Goal: Transaction & Acquisition: Purchase product/service

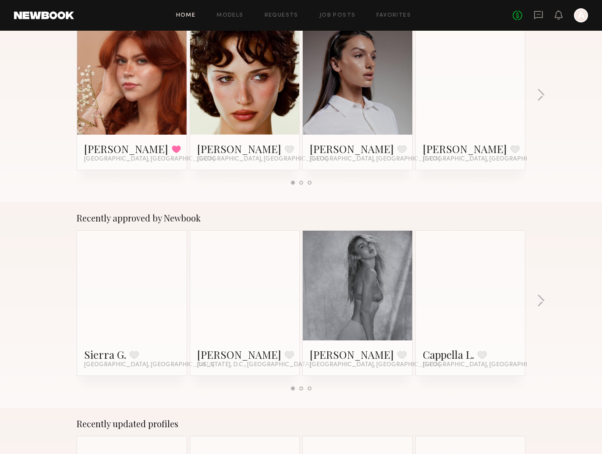
scroll to position [211, 0]
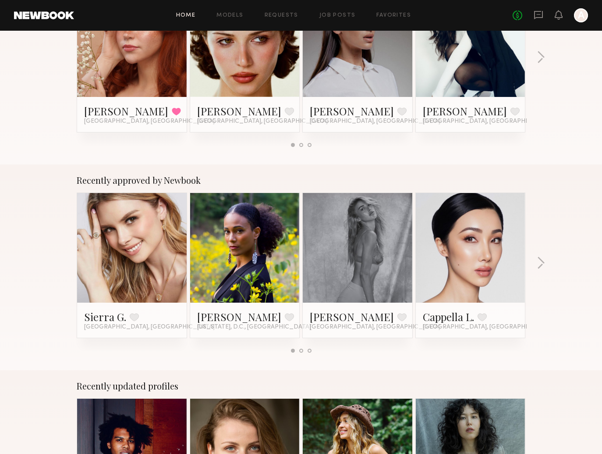
click at [144, 270] on link at bounding box center [131, 248] width 53 height 110
click at [238, 263] on link at bounding box center [244, 248] width 53 height 110
click at [538, 265] on button "button" at bounding box center [541, 264] width 8 height 14
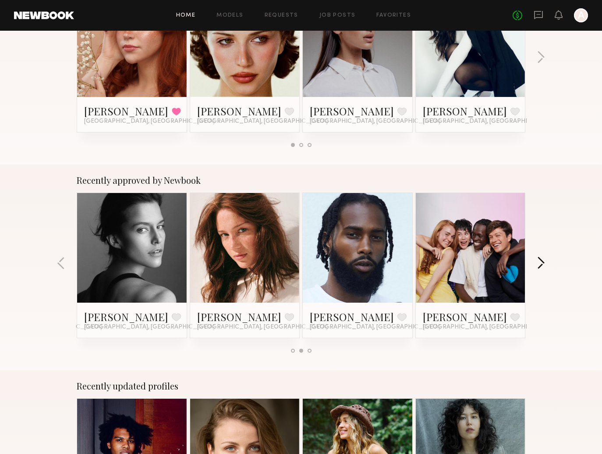
click at [538, 265] on button "button" at bounding box center [541, 264] width 8 height 14
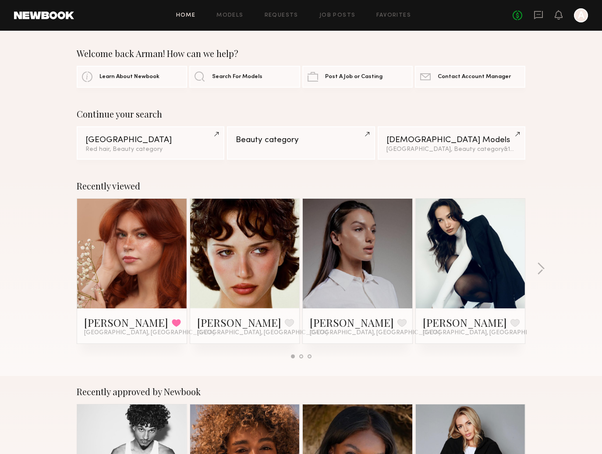
scroll to position [0, 0]
click at [400, 17] on link "Favorites" at bounding box center [394, 16] width 35 height 6
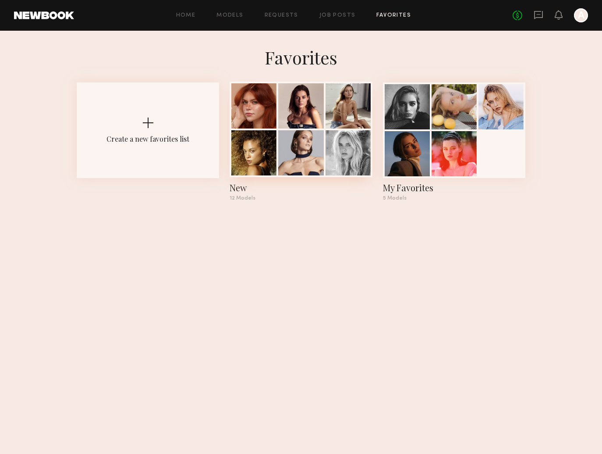
click at [268, 108] on div at bounding box center [254, 105] width 45 height 45
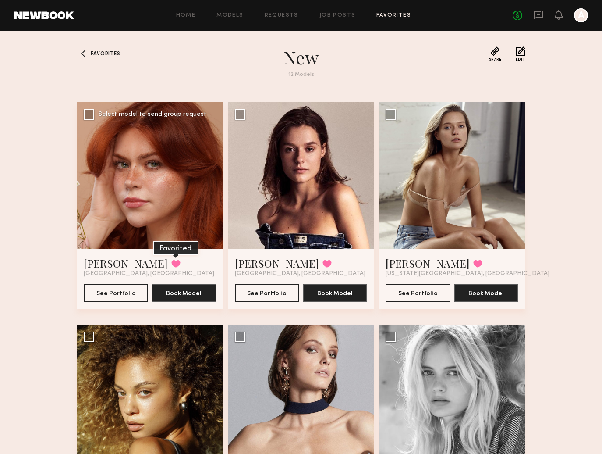
click at [171, 264] on button at bounding box center [175, 264] width 9 height 8
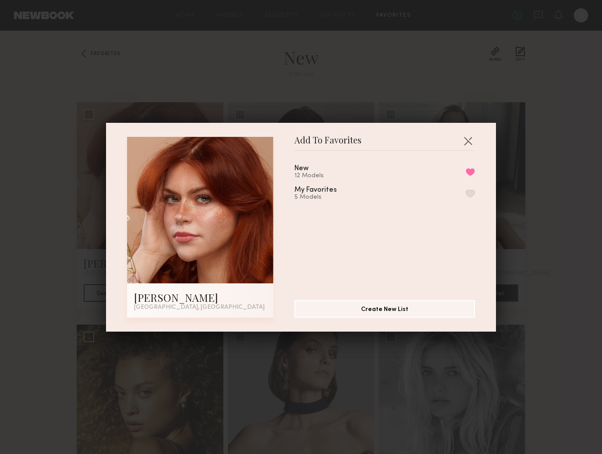
drag, startPoint x: 471, startPoint y: 171, endPoint x: 472, endPoint y: 153, distance: 18.4
click at [471, 170] on button "Remove from favorite list" at bounding box center [470, 172] width 9 height 8
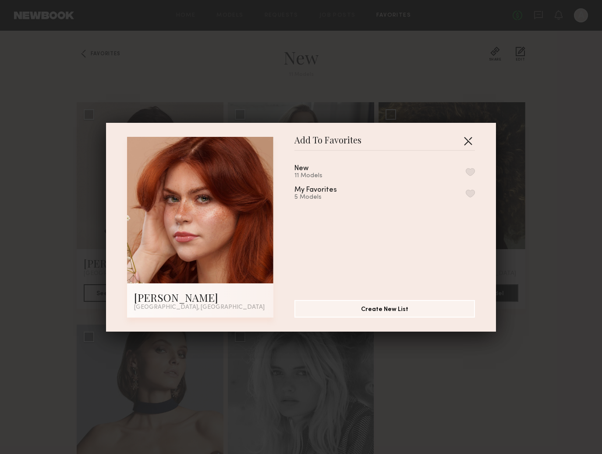
click at [467, 143] on button "button" at bounding box center [468, 141] width 14 height 14
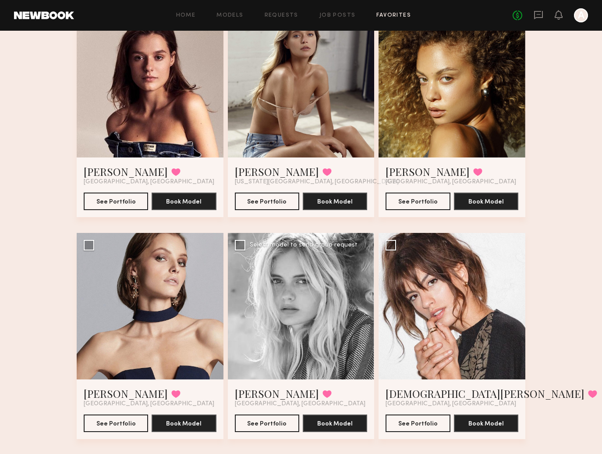
scroll to position [115, 0]
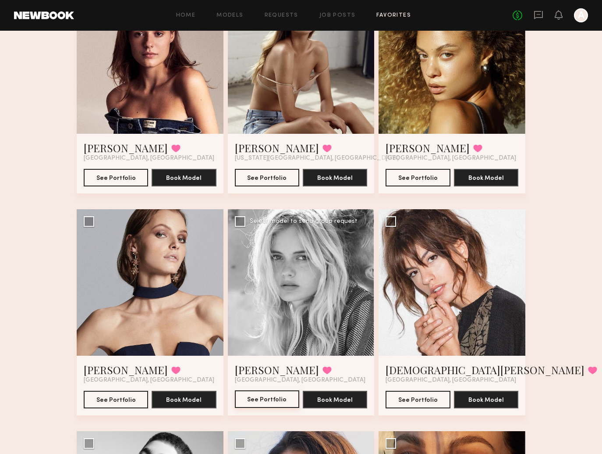
click at [254, 402] on button "See Portfolio" at bounding box center [267, 399] width 64 height 18
click at [132, 1] on header "Home Models Requests Job Posts Favorites Sign Out No fees up to $5,000 A" at bounding box center [301, 15] width 602 height 31
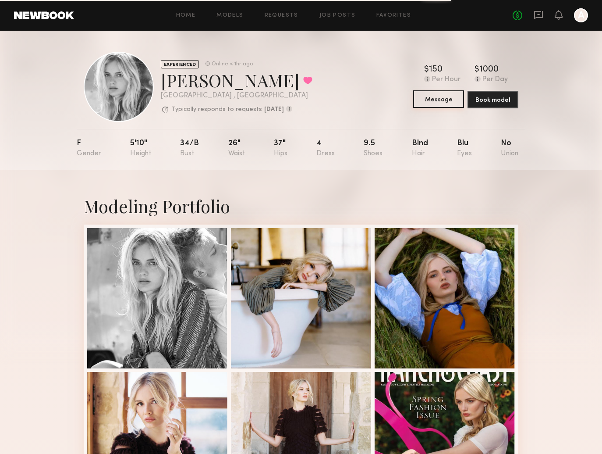
click at [446, 96] on button "Message" at bounding box center [438, 99] width 51 height 18
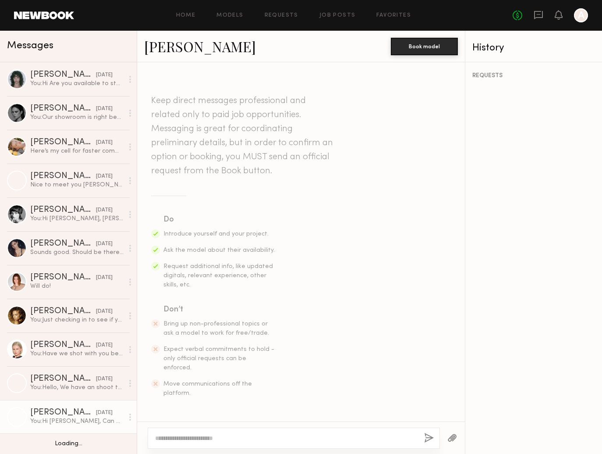
scroll to position [303, 0]
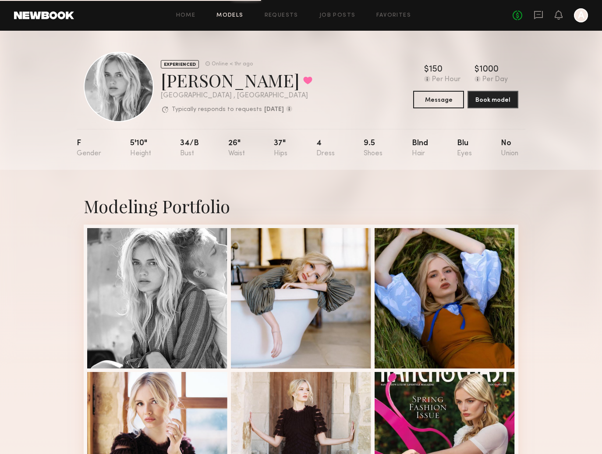
click at [234, 18] on link "Models" at bounding box center [230, 16] width 27 height 6
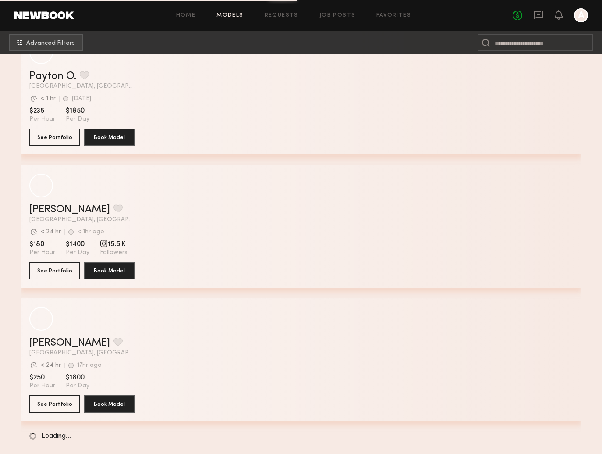
scroll to position [1365, 0]
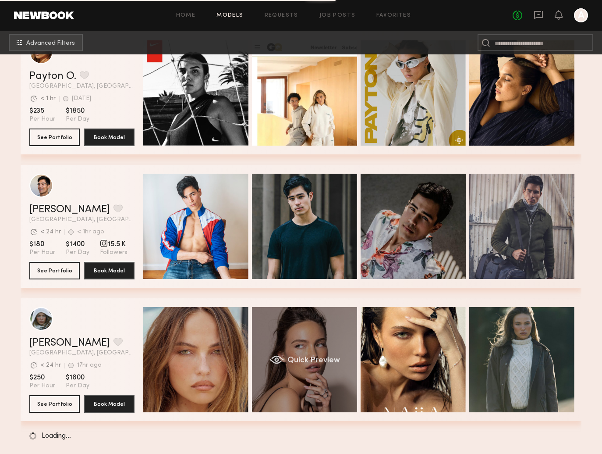
click at [325, 348] on div "Quick Preview" at bounding box center [304, 359] width 105 height 105
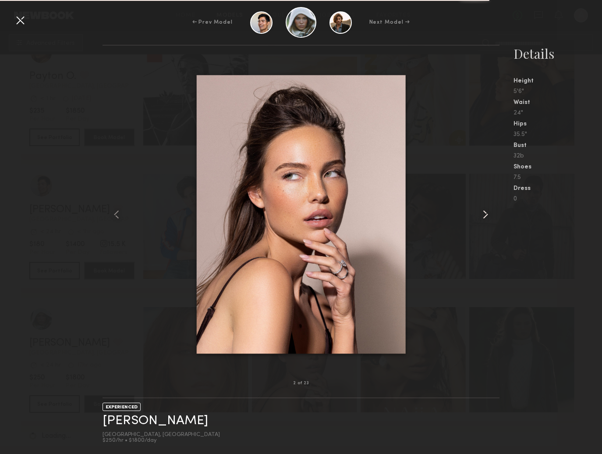
click at [486, 214] on common-icon at bounding box center [486, 214] width 14 height 14
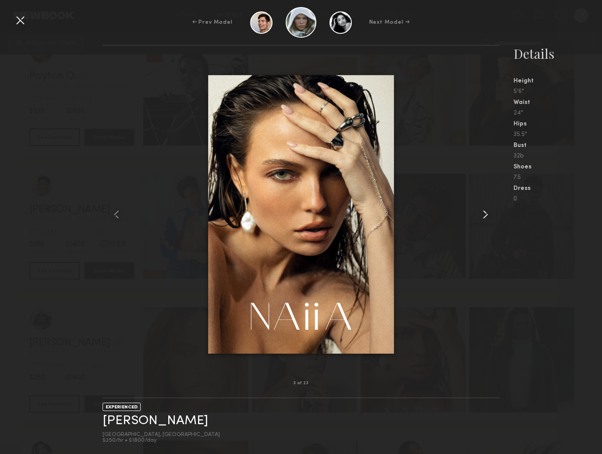
click at [486, 214] on common-icon at bounding box center [486, 214] width 14 height 14
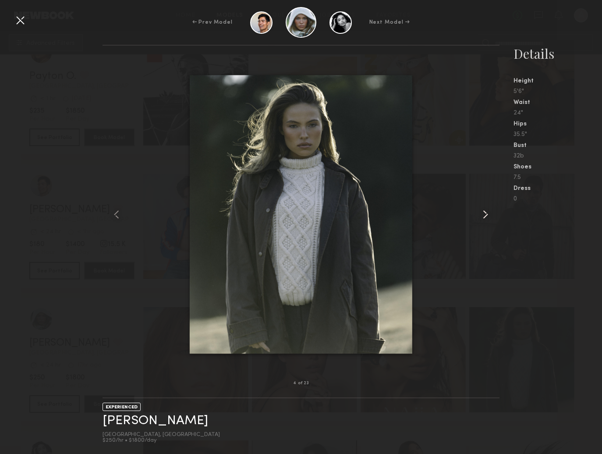
click at [486, 214] on common-icon at bounding box center [486, 214] width 14 height 14
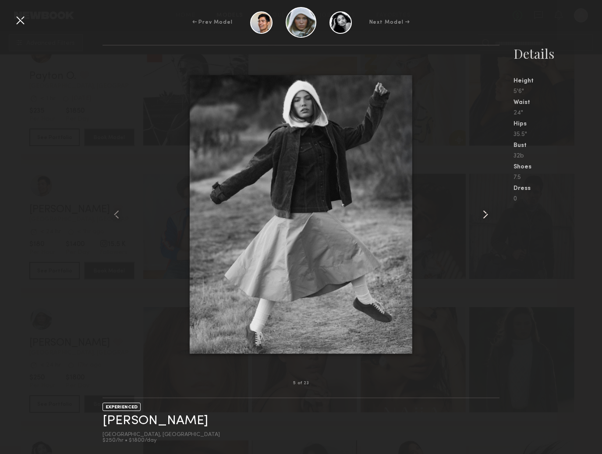
click at [486, 214] on common-icon at bounding box center [486, 214] width 14 height 14
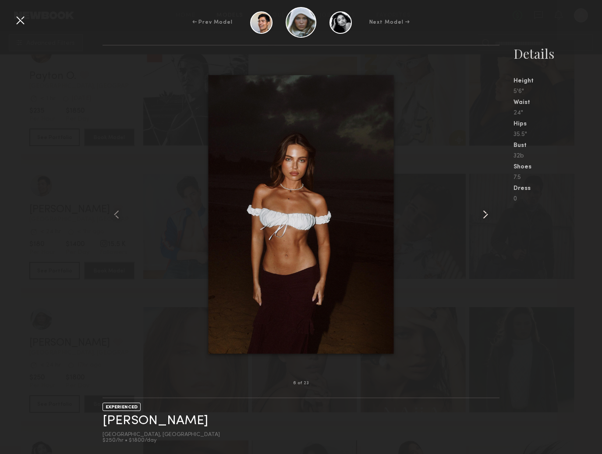
click at [486, 214] on common-icon at bounding box center [486, 214] width 14 height 14
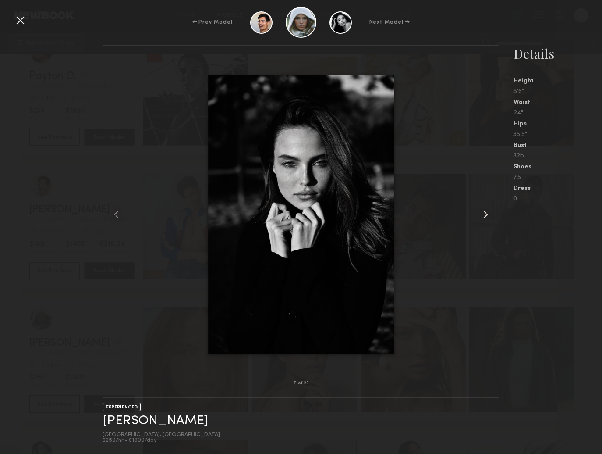
click at [486, 214] on common-icon at bounding box center [486, 214] width 14 height 14
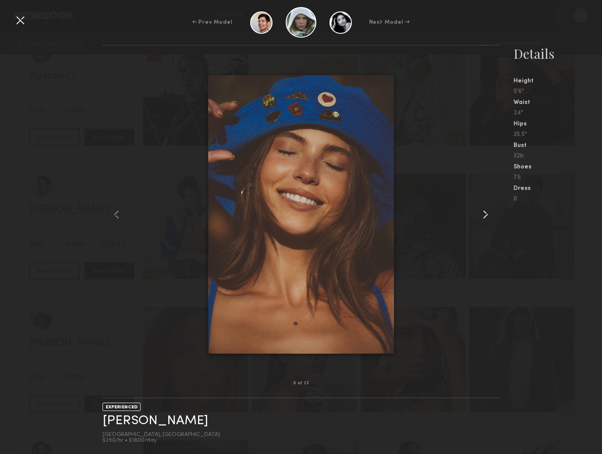
click at [486, 214] on common-icon at bounding box center [486, 214] width 14 height 14
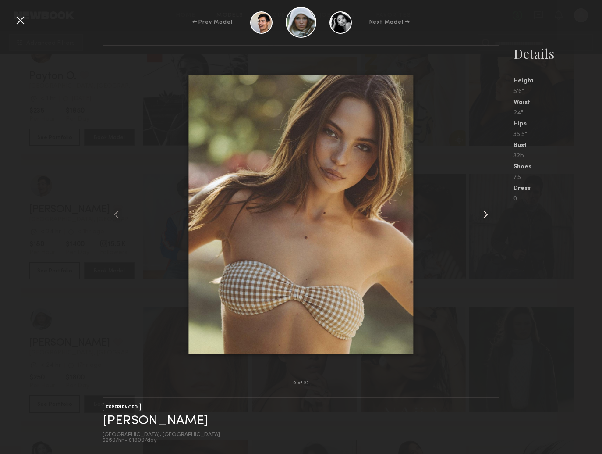
click at [486, 214] on common-icon at bounding box center [486, 214] width 14 height 14
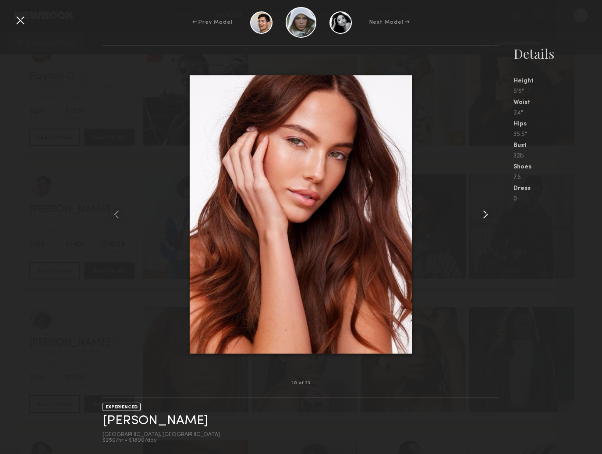
click at [486, 214] on common-icon at bounding box center [486, 214] width 14 height 14
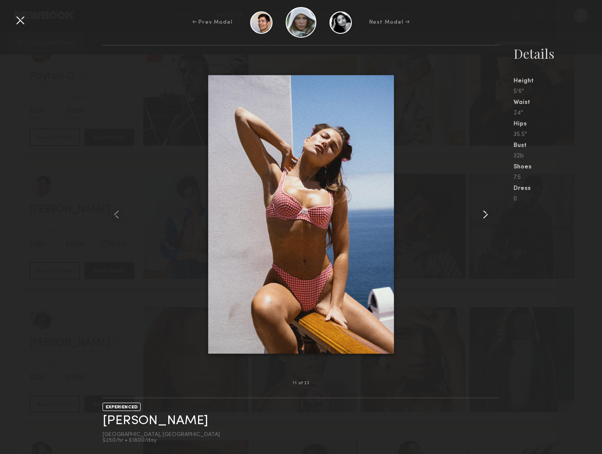
click at [486, 214] on common-icon at bounding box center [486, 214] width 14 height 14
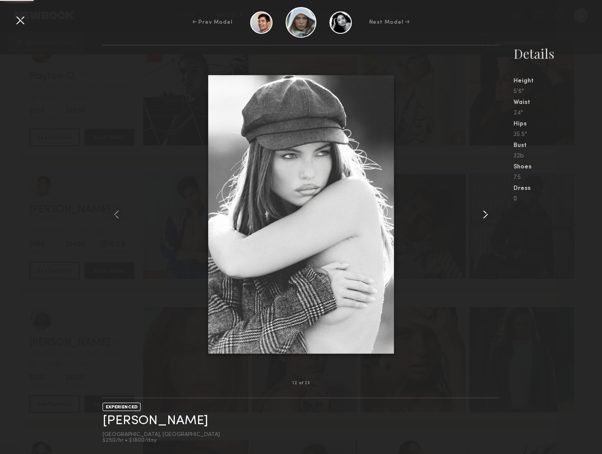
click at [486, 214] on common-icon at bounding box center [486, 214] width 14 height 14
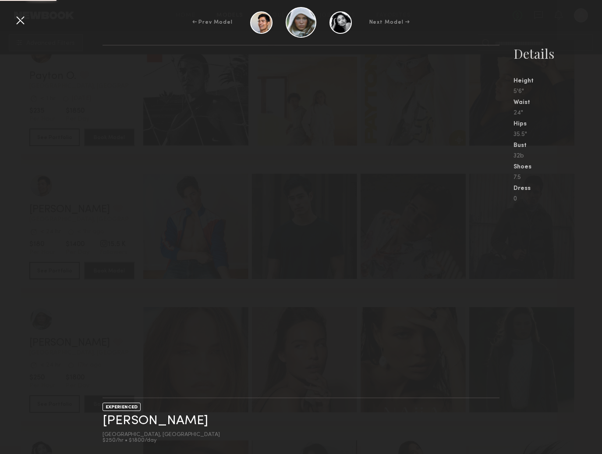
click at [486, 214] on nb-gallery-light at bounding box center [302, 221] width 398 height 353
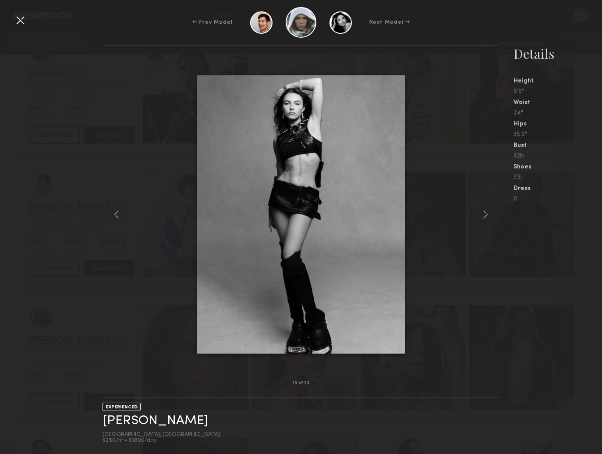
click at [18, 19] on html "Home Models Requests Job Posts Favorites Sign Out No fees up to $5,000 A Advanc…" at bounding box center [301, 331] width 602 height 3396
click at [25, 21] on div at bounding box center [20, 20] width 14 height 14
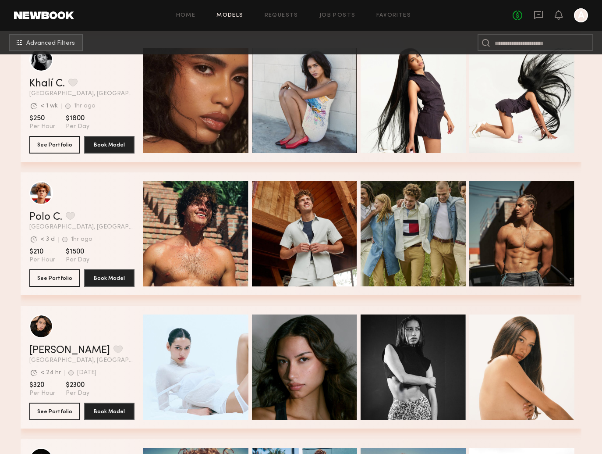
scroll to position [1719, 0]
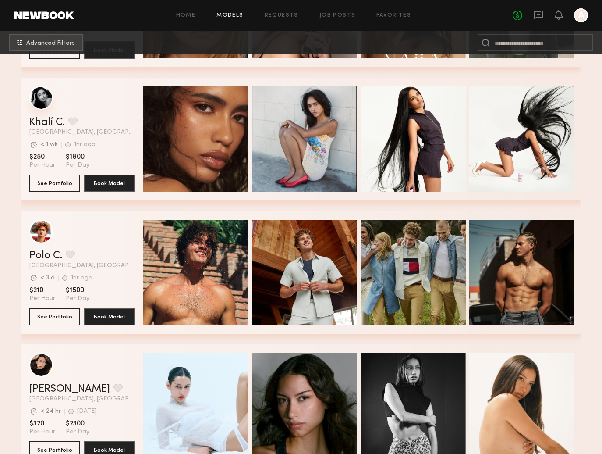
click at [46, 103] on div "grid" at bounding box center [41, 98] width 24 height 24
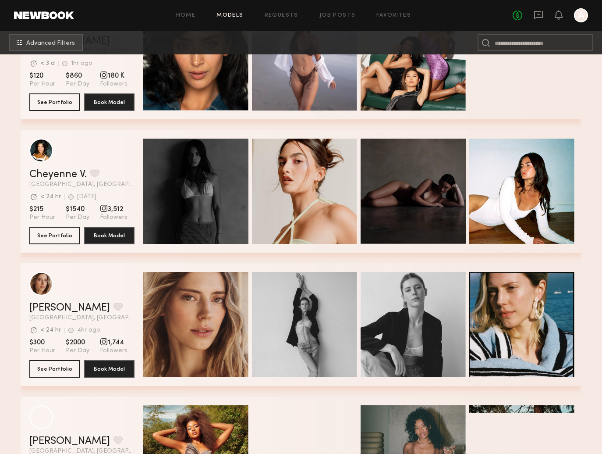
scroll to position [6902, 0]
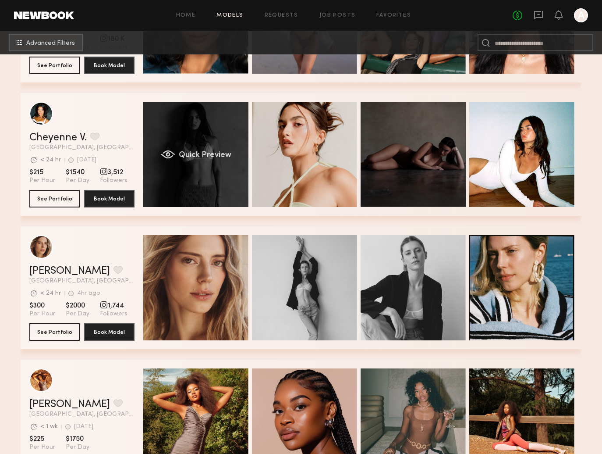
click at [209, 154] on span "Quick Preview" at bounding box center [205, 155] width 53 height 8
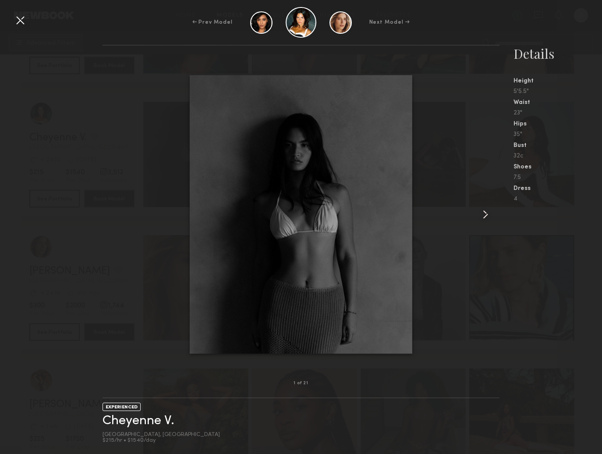
click at [480, 212] on common-icon at bounding box center [486, 214] width 14 height 14
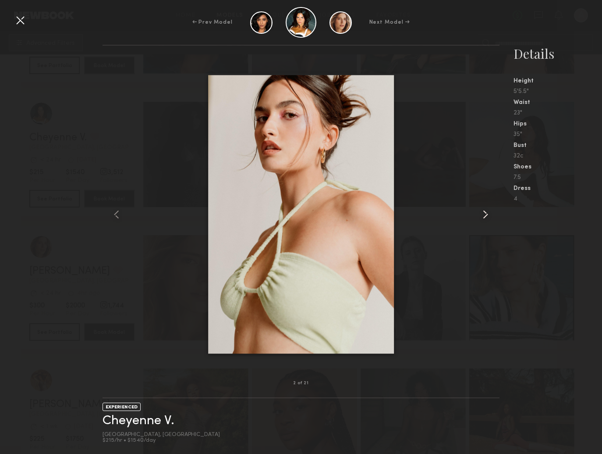
click at [480, 212] on common-icon at bounding box center [486, 214] width 14 height 14
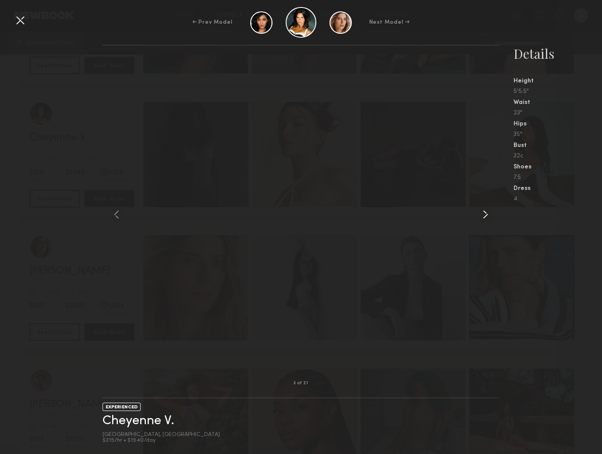
click at [480, 212] on common-icon at bounding box center [486, 214] width 14 height 14
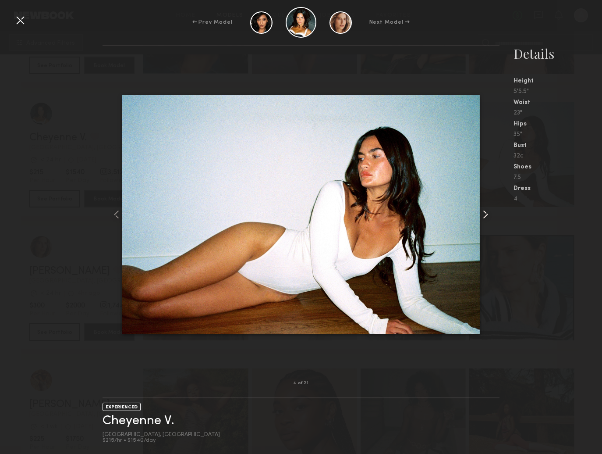
click at [480, 212] on common-icon at bounding box center [486, 214] width 14 height 14
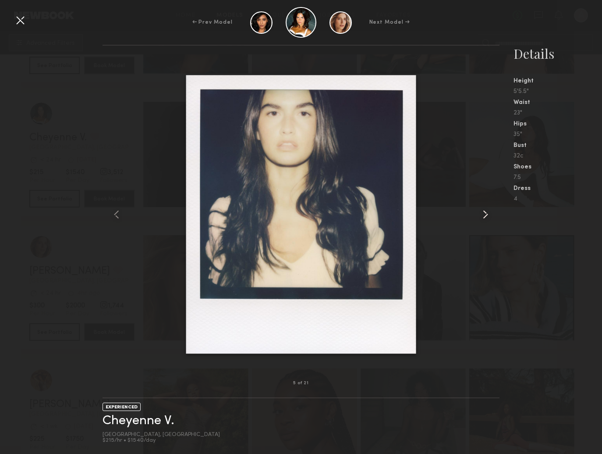
click at [480, 212] on common-icon at bounding box center [486, 214] width 14 height 14
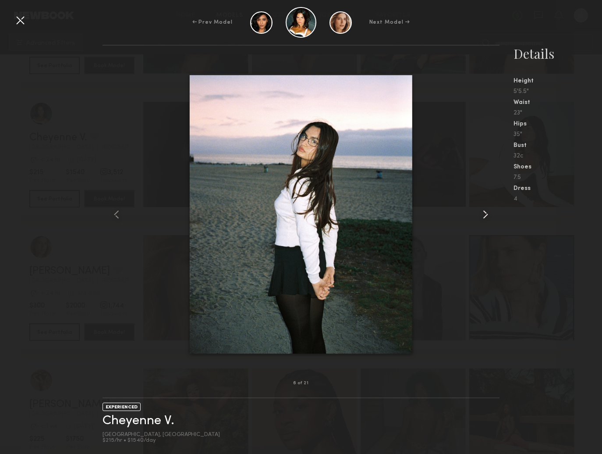
click at [480, 212] on common-icon at bounding box center [486, 214] width 14 height 14
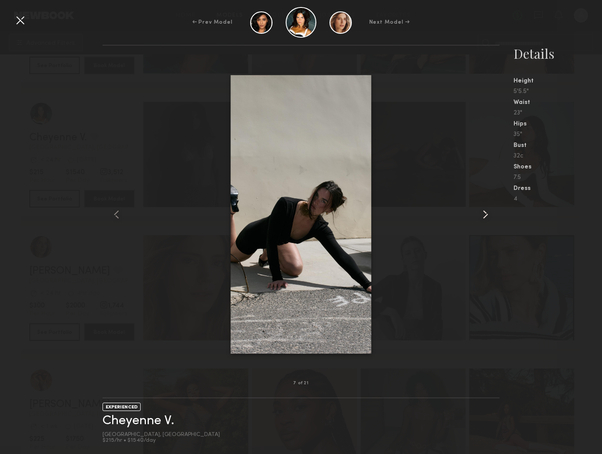
click at [480, 212] on common-icon at bounding box center [486, 214] width 14 height 14
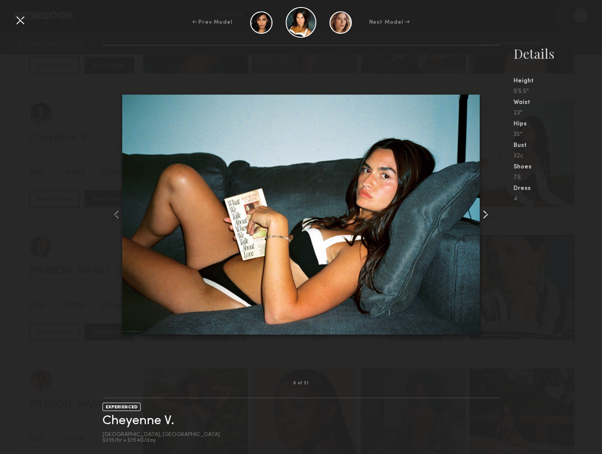
click at [480, 212] on common-icon at bounding box center [486, 214] width 14 height 14
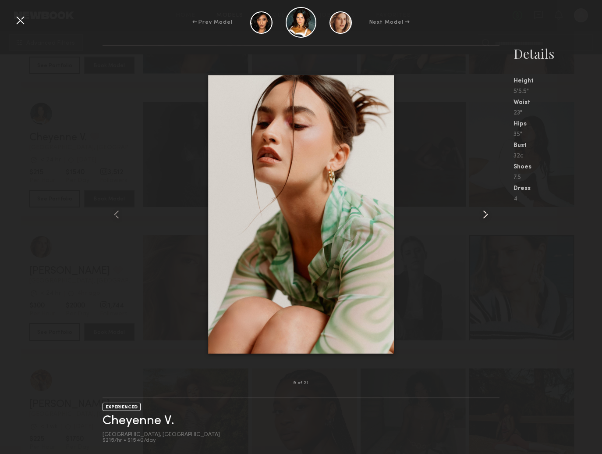
click at [480, 212] on common-icon at bounding box center [486, 214] width 14 height 14
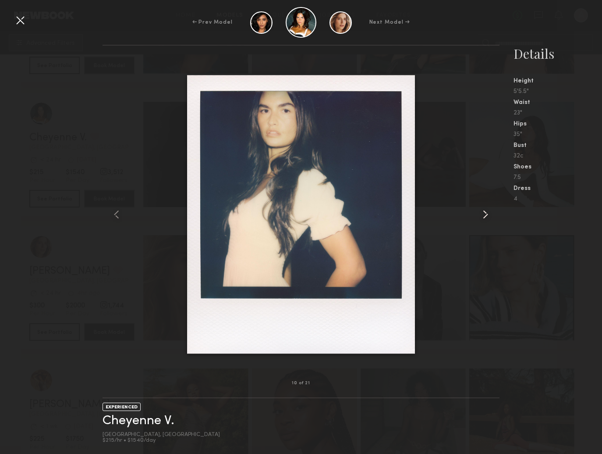
click at [480, 212] on common-icon at bounding box center [486, 214] width 14 height 14
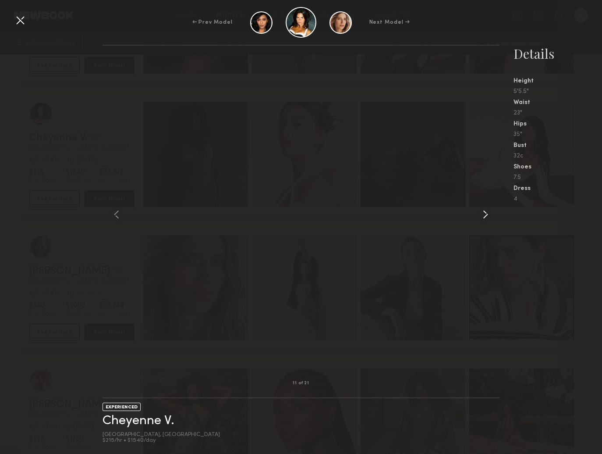
click at [480, 212] on common-icon at bounding box center [486, 214] width 14 height 14
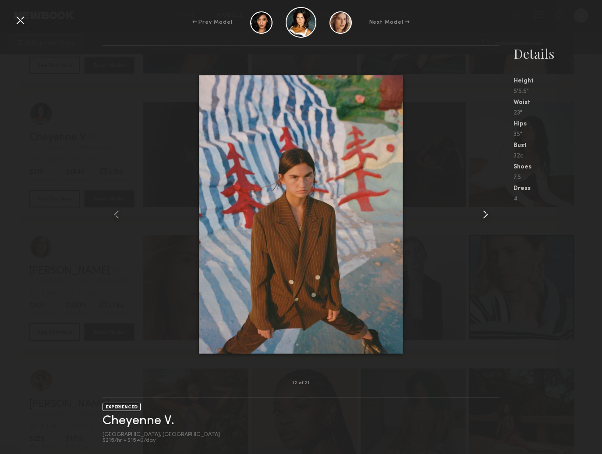
click at [480, 212] on common-icon at bounding box center [486, 214] width 14 height 14
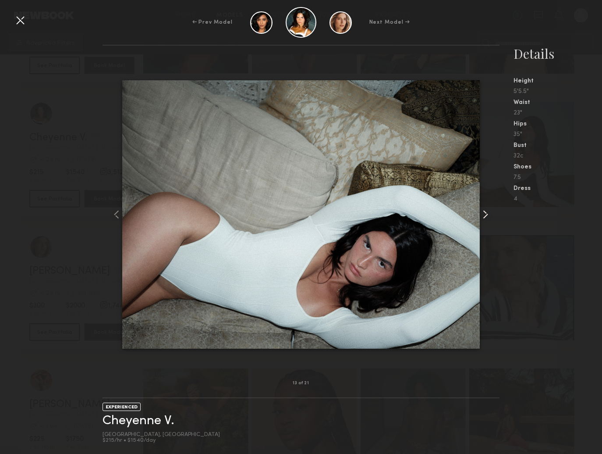
click at [480, 212] on common-icon at bounding box center [486, 214] width 14 height 14
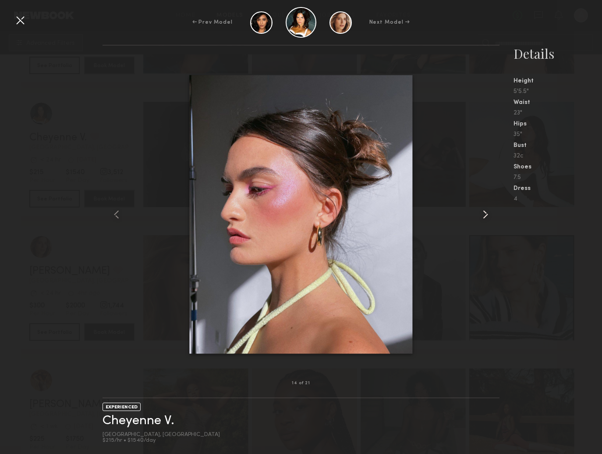
click at [480, 212] on common-icon at bounding box center [486, 214] width 14 height 14
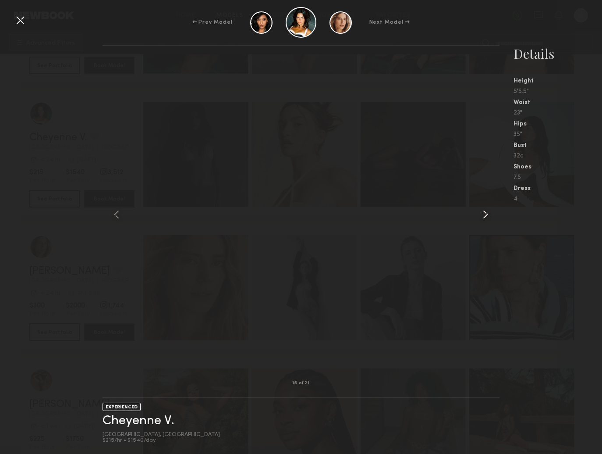
click at [480, 212] on common-icon at bounding box center [486, 214] width 14 height 14
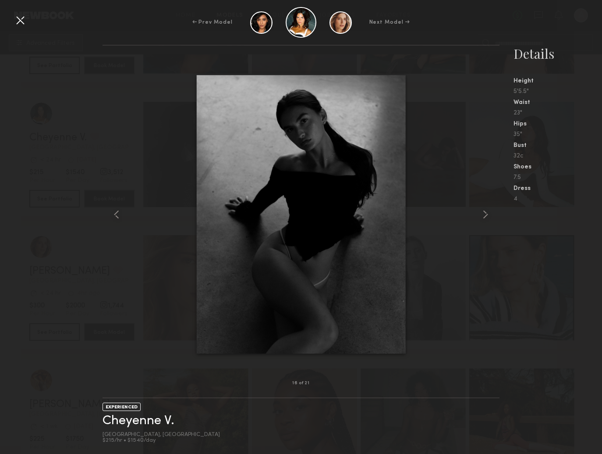
click at [21, 18] on div at bounding box center [20, 20] width 14 height 14
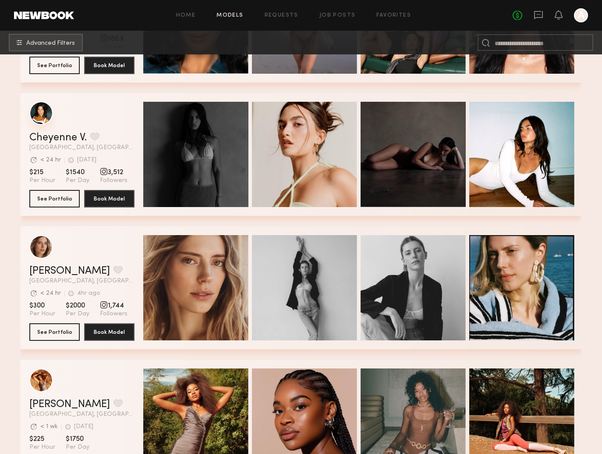
click at [47, 115] on div "grid" at bounding box center [41, 113] width 24 height 24
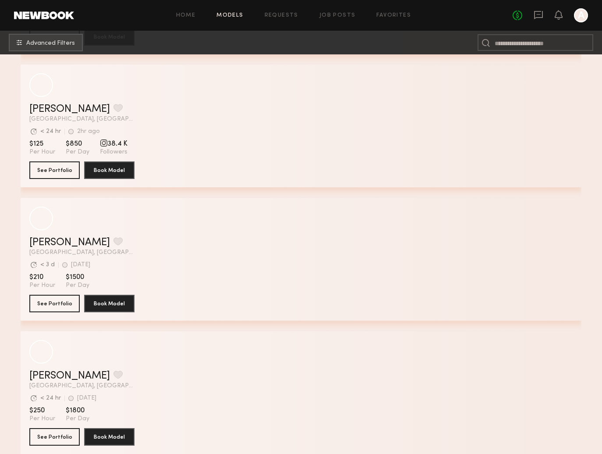
scroll to position [11769, 0]
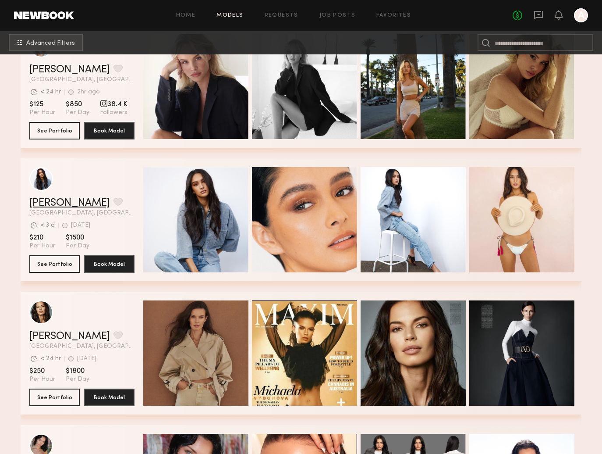
click at [54, 203] on link "Brianna G." at bounding box center [69, 203] width 81 height 11
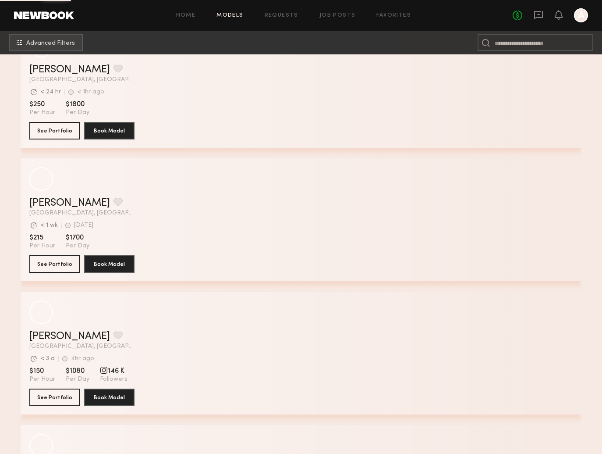
scroll to position [20168, 0]
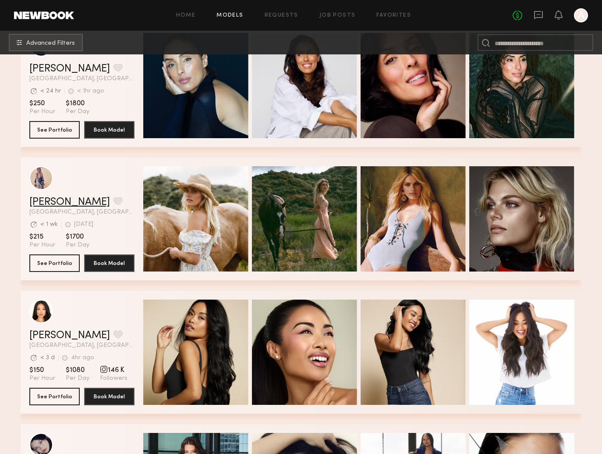
click at [46, 200] on link "Kristin K." at bounding box center [69, 202] width 81 height 11
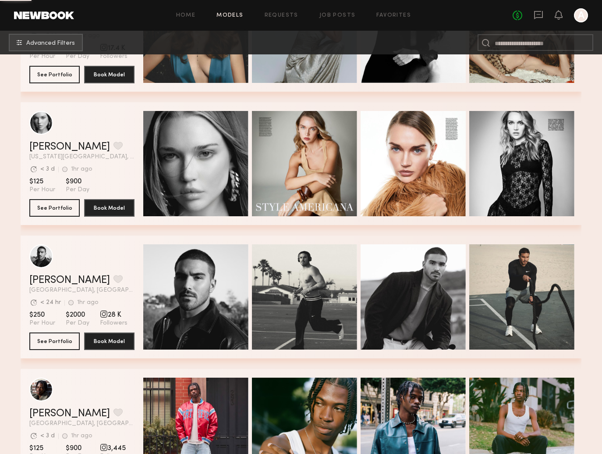
scroll to position [21635, 0]
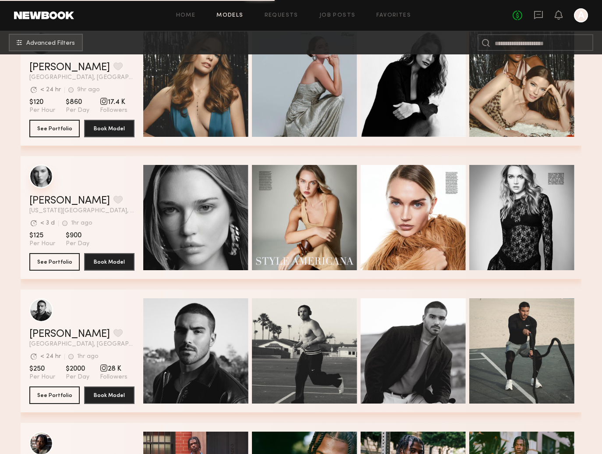
click at [44, 177] on div "grid" at bounding box center [41, 176] width 24 height 24
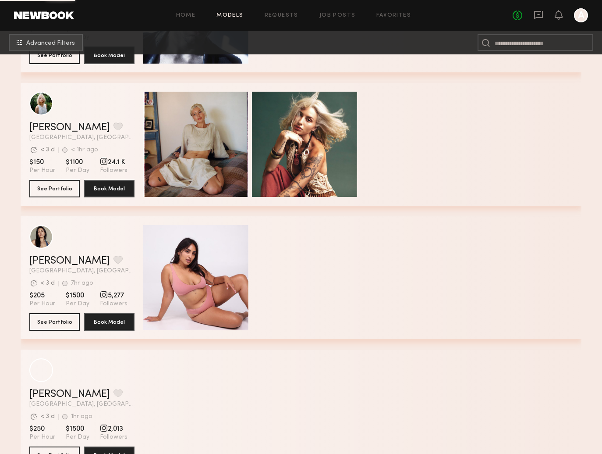
scroll to position [31441, 0]
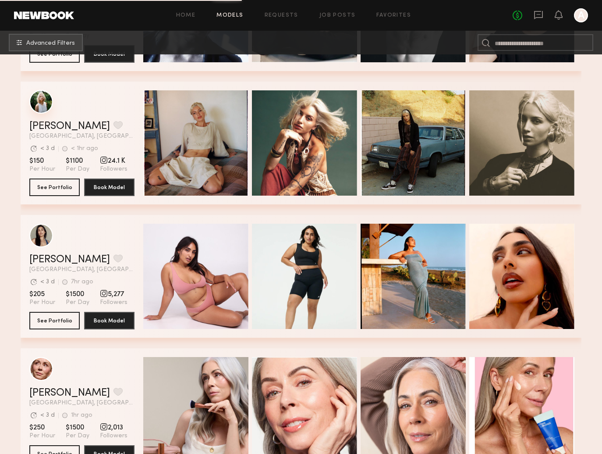
click at [43, 114] on div "grid" at bounding box center [81, 102] width 105 height 24
click at [39, 105] on div "grid" at bounding box center [41, 102] width 24 height 24
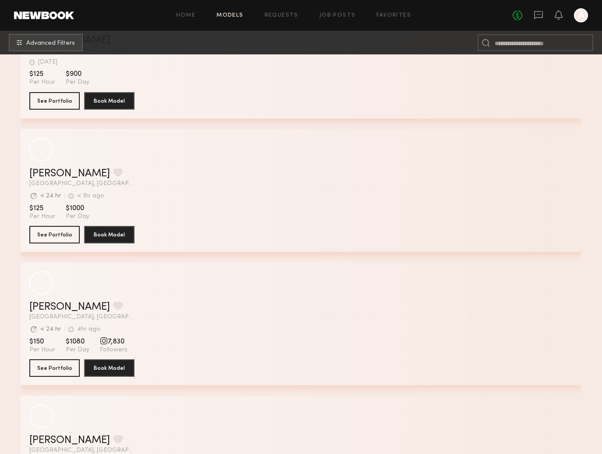
scroll to position [42297, 0]
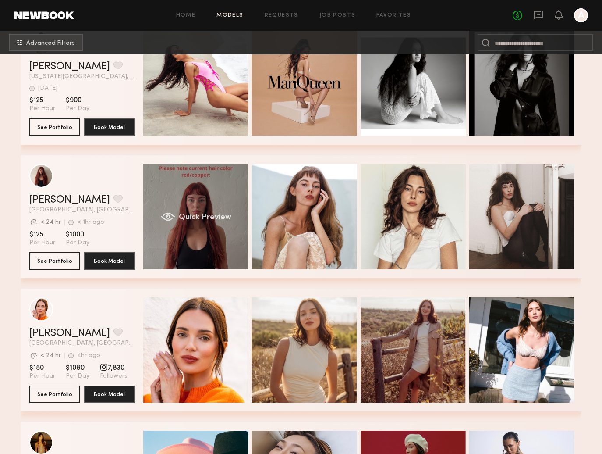
click at [199, 235] on div "Quick Preview" at bounding box center [195, 216] width 105 height 105
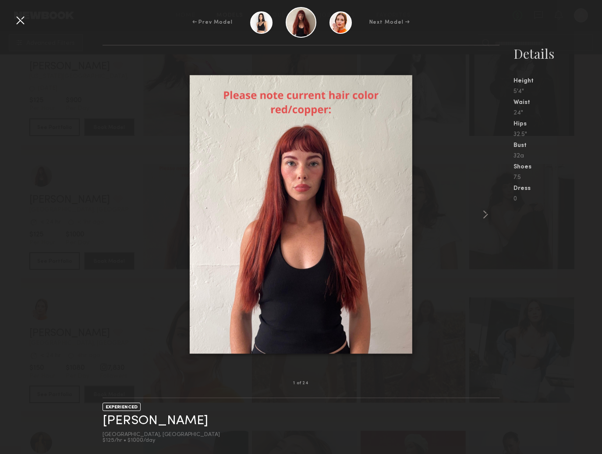
click at [467, 210] on div at bounding box center [302, 215] width 398 height 310
click at [473, 208] on div at bounding box center [302, 215] width 398 height 310
click at [480, 214] on div at bounding box center [302, 215] width 398 height 310
drag, startPoint x: 507, startPoint y: 217, endPoint x: 502, endPoint y: 217, distance: 5.3
click at [507, 217] on nb-gallery-model-stats "Details Height 5'4" Waist 24" Hips 32.5" Bust 32a Shoes 7.5 Dress 0" at bounding box center [551, 249] width 103 height 409
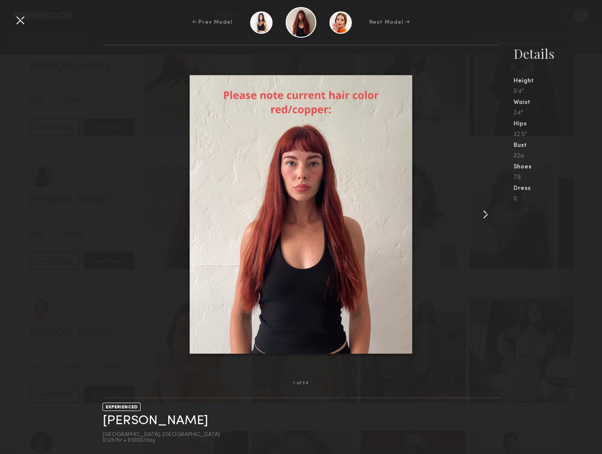
click at [493, 217] on common-icon at bounding box center [486, 214] width 14 height 14
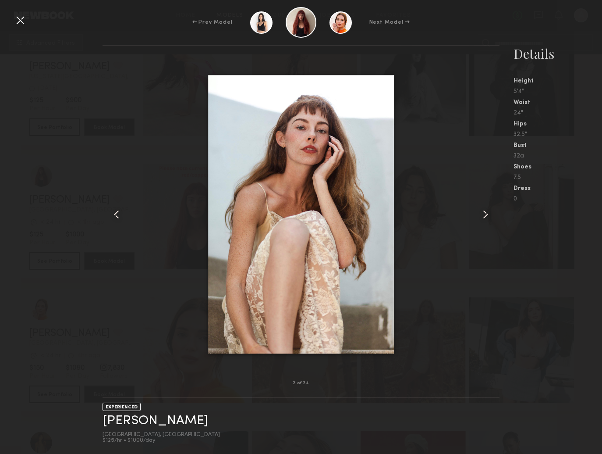
click at [485, 216] on common-icon at bounding box center [486, 214] width 14 height 14
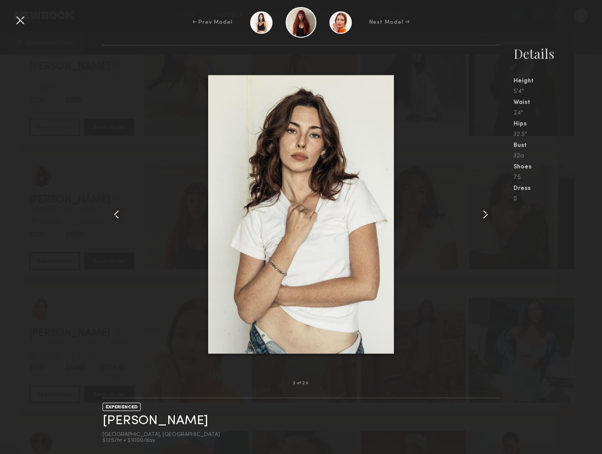
click at [485, 216] on common-icon at bounding box center [486, 214] width 14 height 14
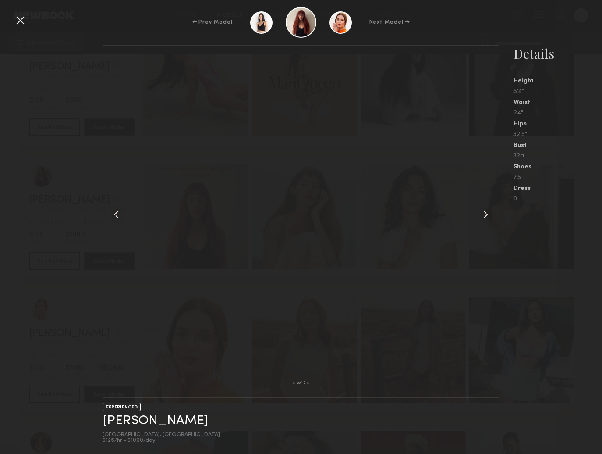
click at [485, 216] on common-icon at bounding box center [486, 214] width 14 height 14
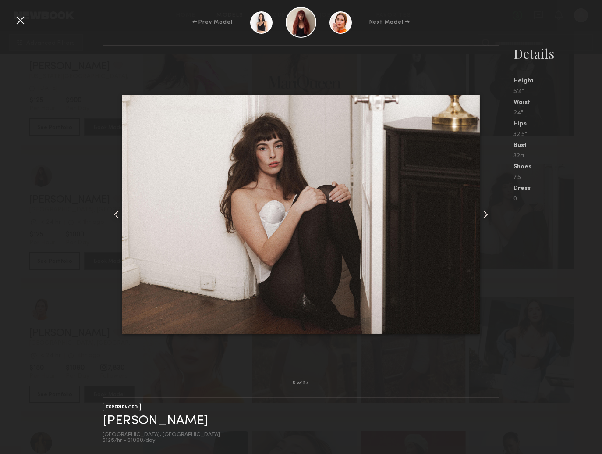
click at [485, 216] on common-icon at bounding box center [486, 214] width 14 height 14
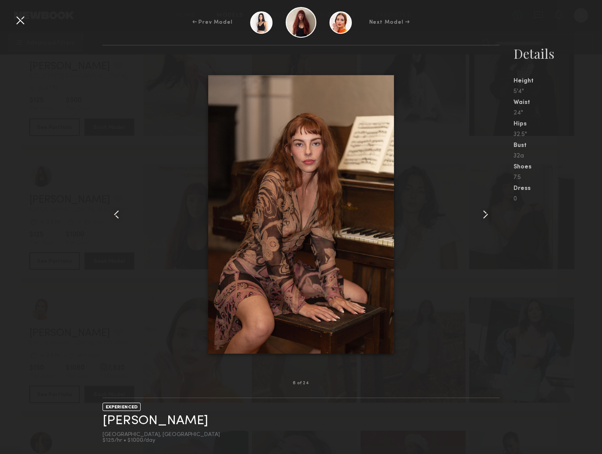
click at [485, 216] on common-icon at bounding box center [486, 214] width 14 height 14
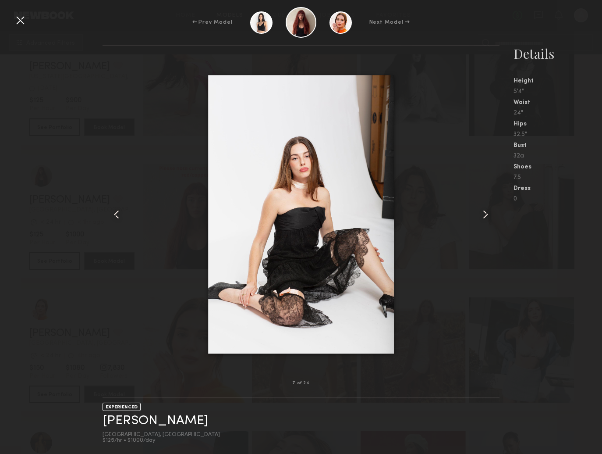
click at [25, 20] on div at bounding box center [20, 20] width 14 height 14
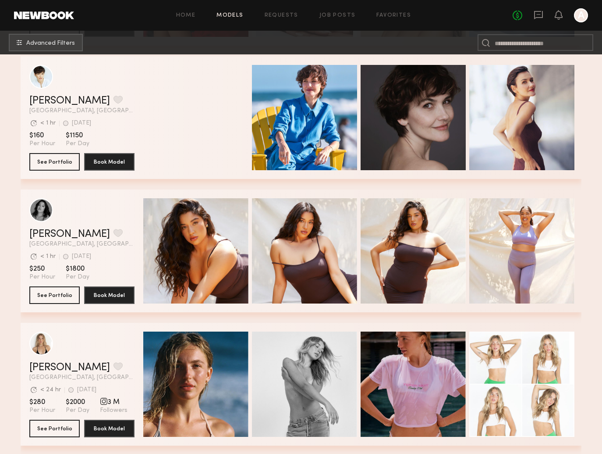
scroll to position [43117, 0]
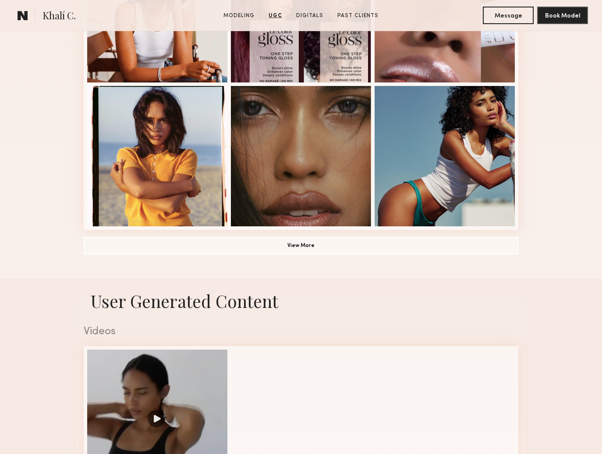
scroll to position [511, 0]
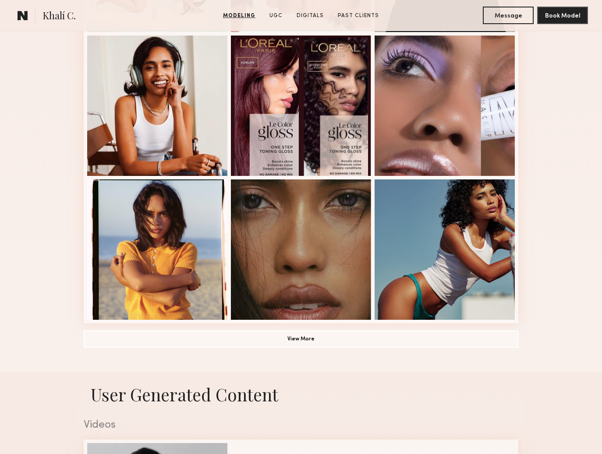
click at [308, 355] on div "Modeling Portfolio View More" at bounding box center [301, 31] width 435 height 683
click at [299, 341] on button "View More" at bounding box center [301, 339] width 435 height 18
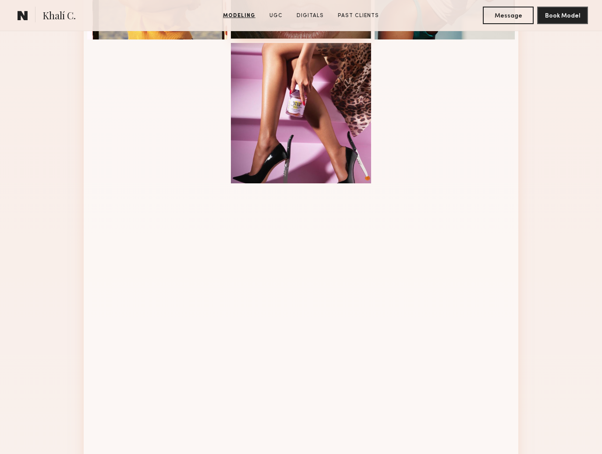
scroll to position [515, 0]
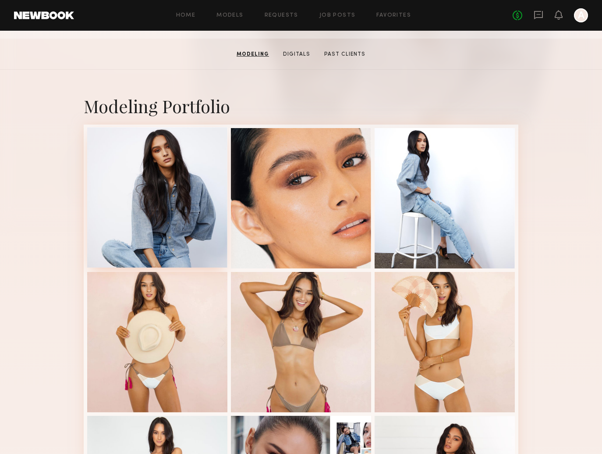
scroll to position [54, 0]
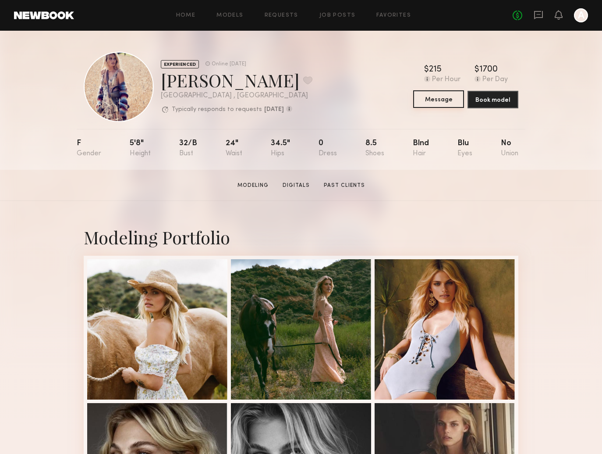
click at [427, 100] on button "Message" at bounding box center [438, 99] width 51 height 18
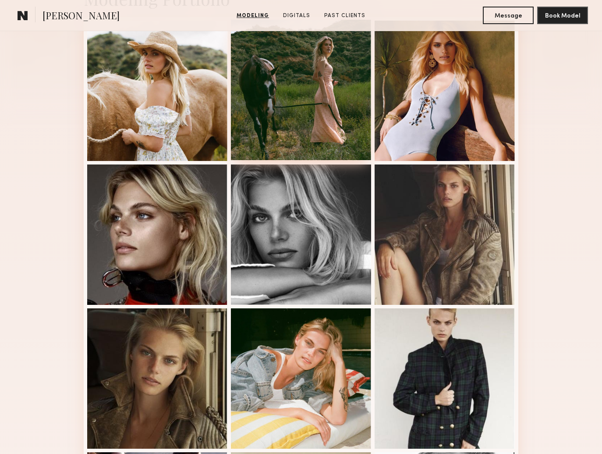
scroll to position [263, 0]
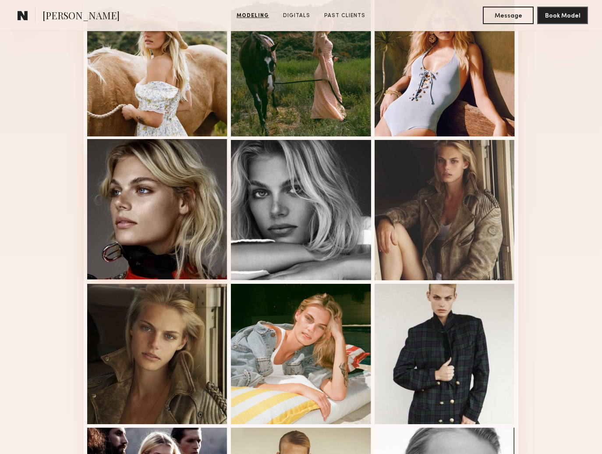
click at [131, 189] on div at bounding box center [157, 209] width 140 height 140
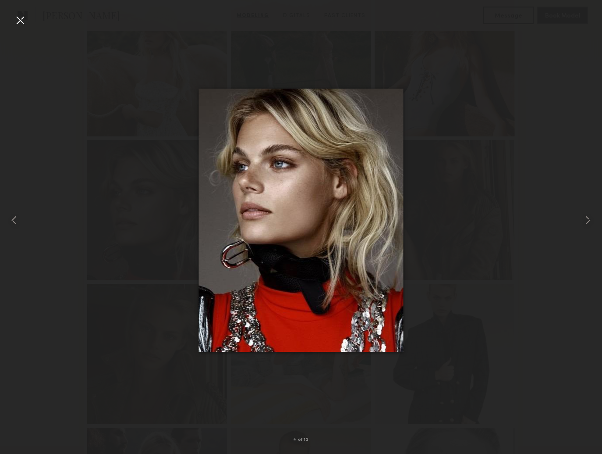
click at [578, 219] on div at bounding box center [301, 220] width 602 height 412
click at [583, 221] on common-icon at bounding box center [588, 220] width 14 height 14
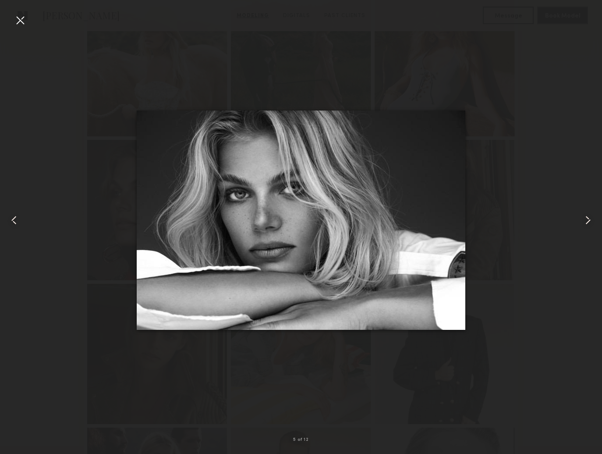
click at [583, 221] on common-icon at bounding box center [588, 220] width 14 height 14
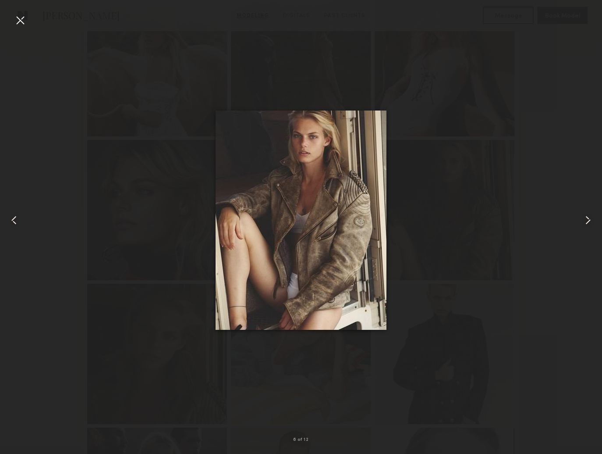
click at [583, 221] on common-icon at bounding box center [588, 220] width 14 height 14
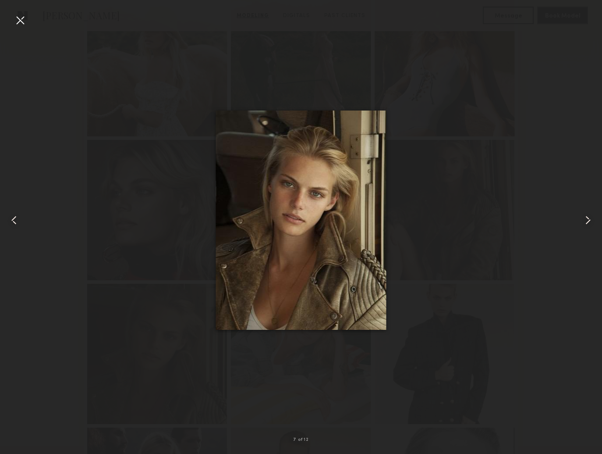
click at [583, 221] on common-icon at bounding box center [588, 220] width 14 height 14
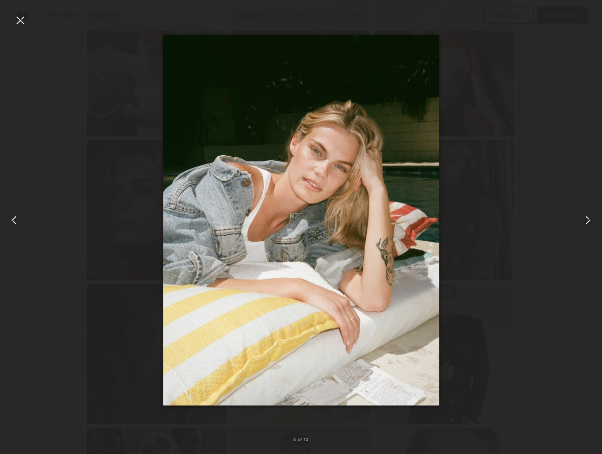
click at [583, 221] on common-icon at bounding box center [588, 220] width 14 height 14
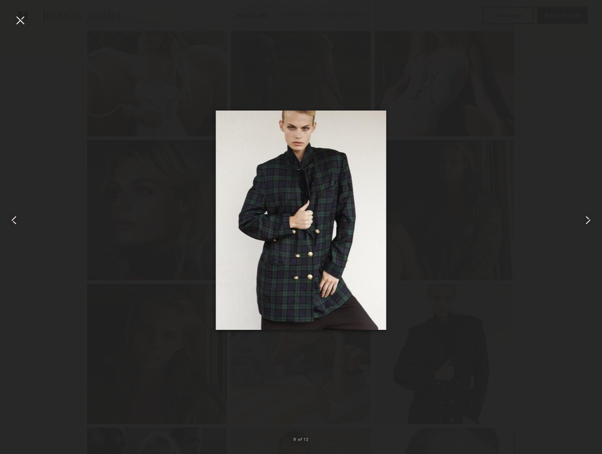
click at [583, 221] on common-icon at bounding box center [588, 220] width 14 height 14
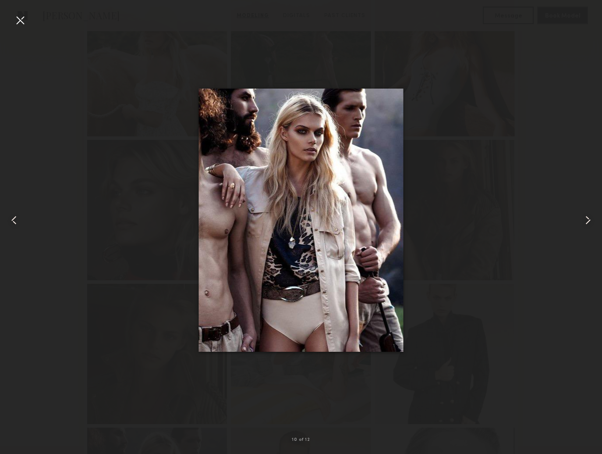
click at [583, 221] on common-icon at bounding box center [588, 220] width 14 height 14
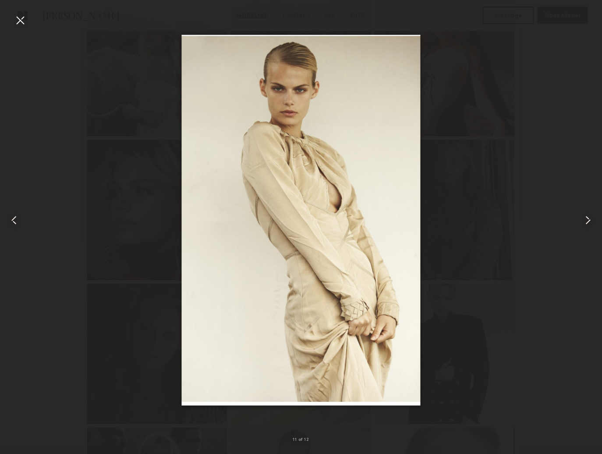
click at [583, 221] on common-icon at bounding box center [588, 220] width 14 height 14
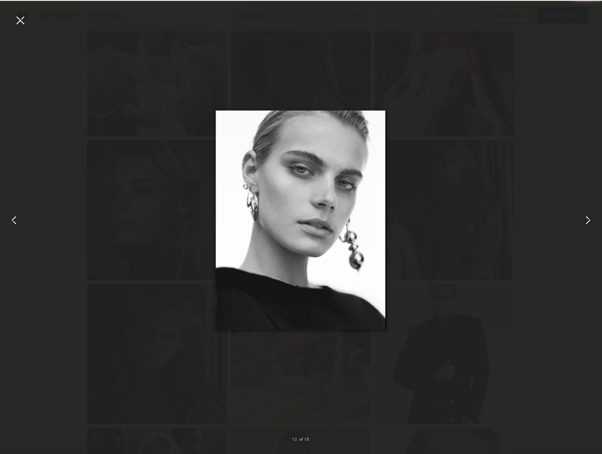
click at [583, 221] on common-icon at bounding box center [588, 220] width 14 height 14
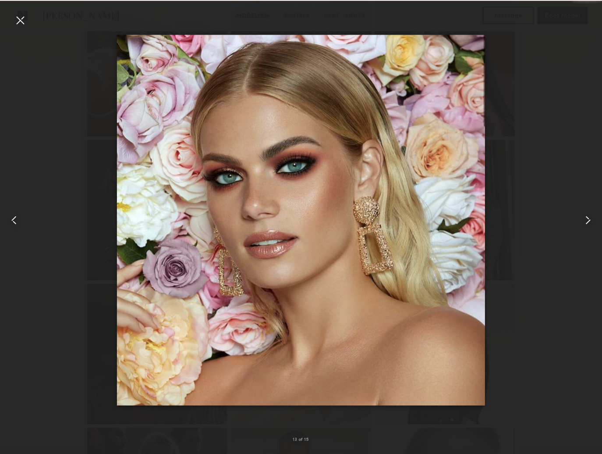
click at [583, 221] on common-icon at bounding box center [588, 220] width 14 height 14
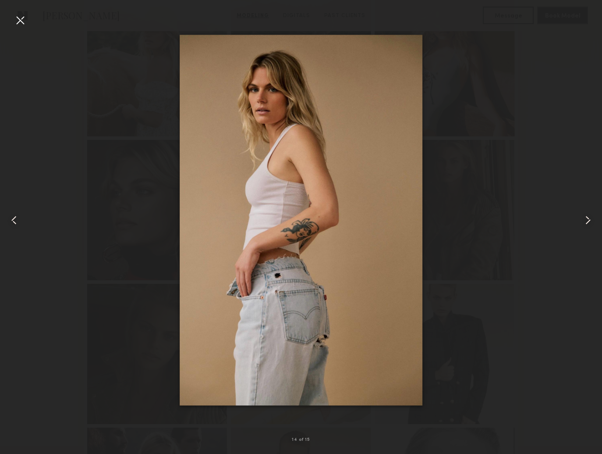
click at [22, 225] on div at bounding box center [12, 220] width 24 height 412
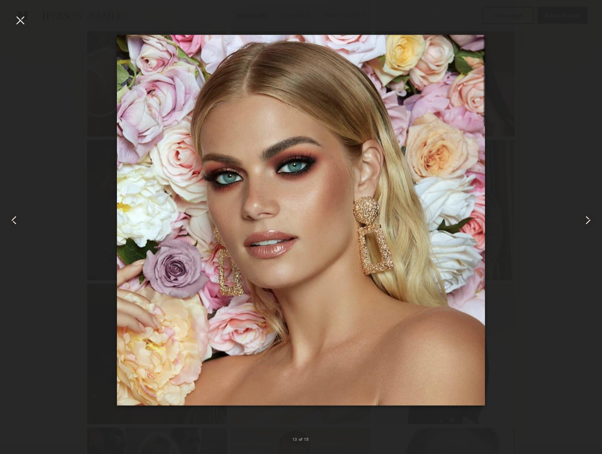
click at [21, 19] on div at bounding box center [20, 20] width 14 height 14
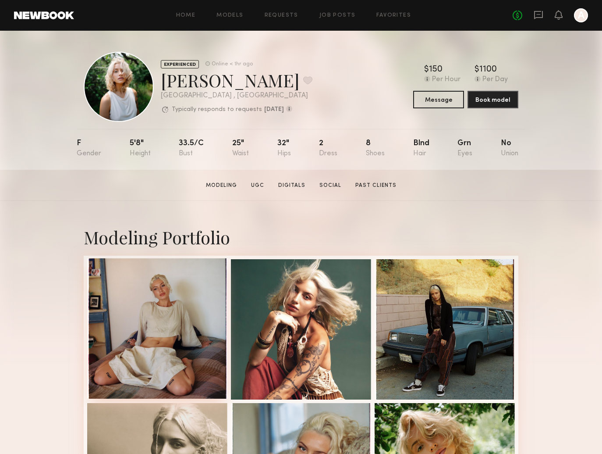
click at [164, 282] on div at bounding box center [157, 328] width 140 height 140
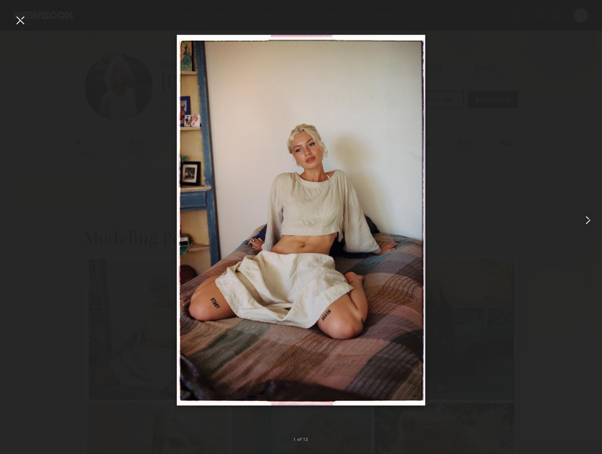
click at [584, 220] on common-icon at bounding box center [588, 220] width 14 height 14
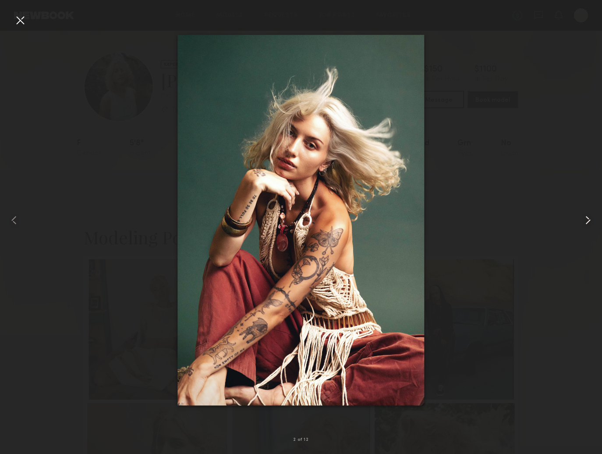
click at [584, 220] on common-icon at bounding box center [588, 220] width 14 height 14
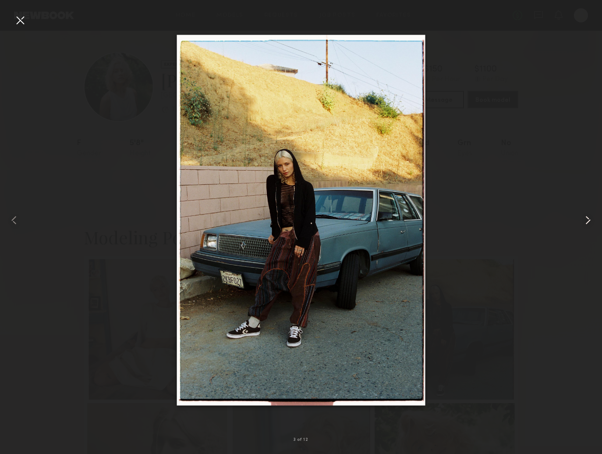
click at [584, 220] on common-icon at bounding box center [588, 220] width 14 height 14
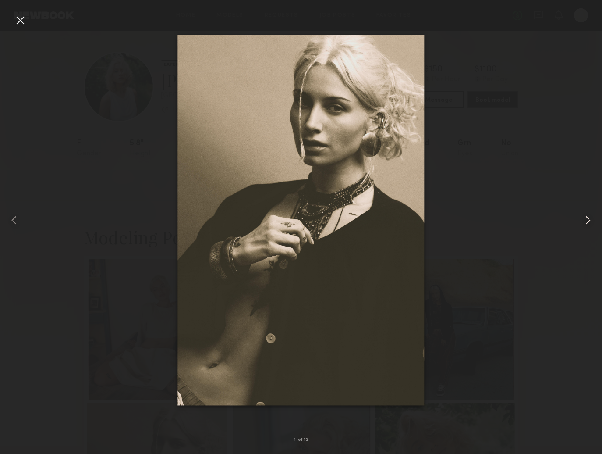
click at [584, 220] on common-icon at bounding box center [588, 220] width 14 height 14
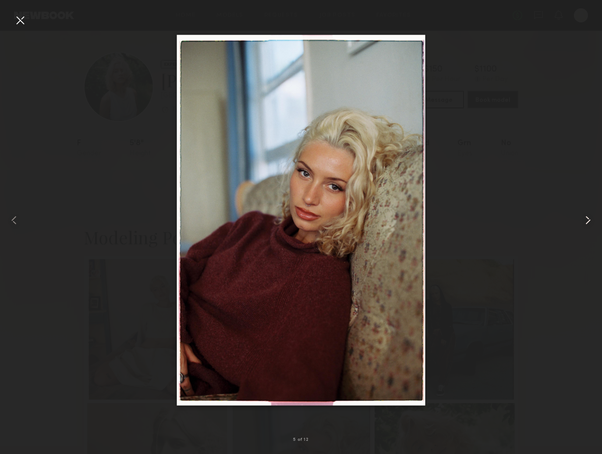
click at [584, 220] on common-icon at bounding box center [588, 220] width 14 height 14
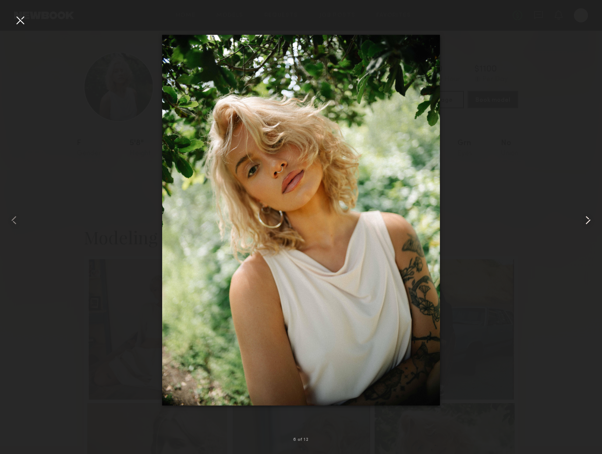
click at [582, 221] on common-icon at bounding box center [588, 220] width 14 height 14
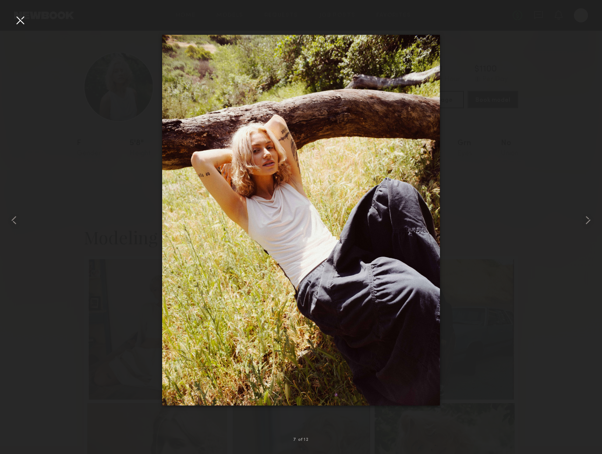
click at [18, 24] on div at bounding box center [20, 20] width 14 height 14
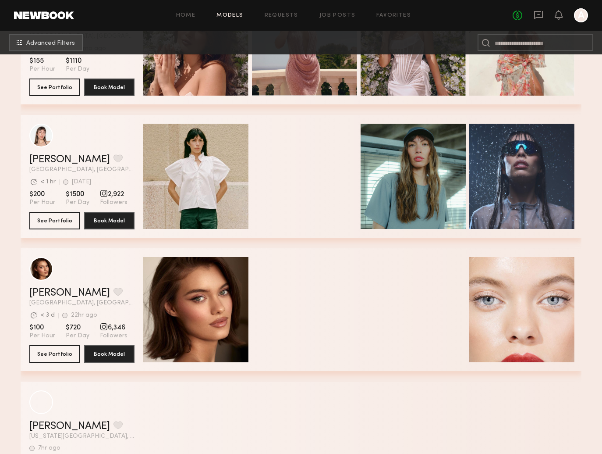
scroll to position [45693, 0]
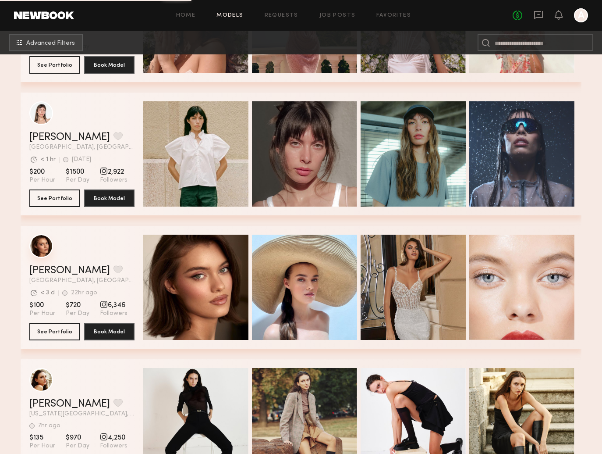
click at [43, 248] on div "grid" at bounding box center [41, 246] width 24 height 24
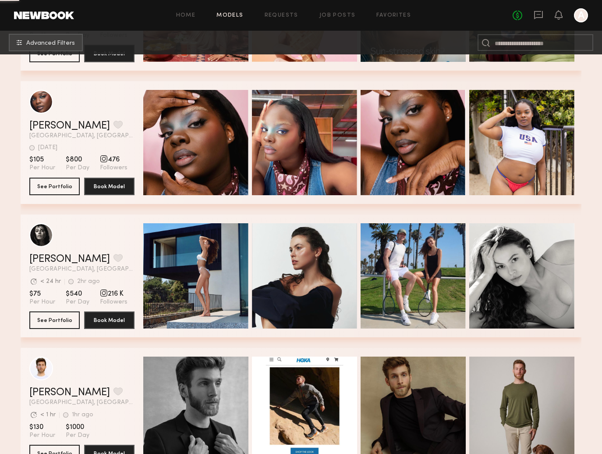
scroll to position [46504, 0]
click at [36, 240] on div "grid" at bounding box center [41, 235] width 24 height 24
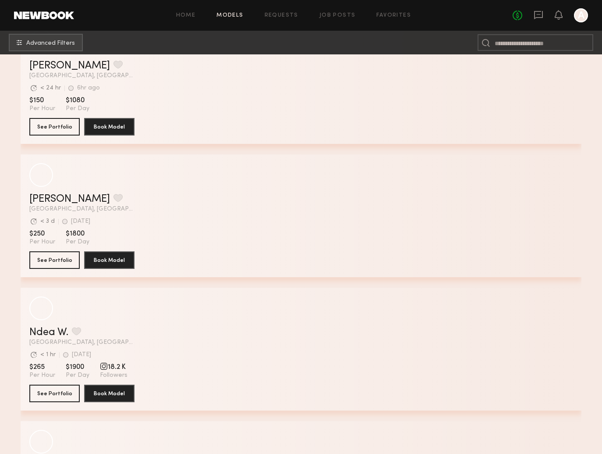
scroll to position [57969, 0]
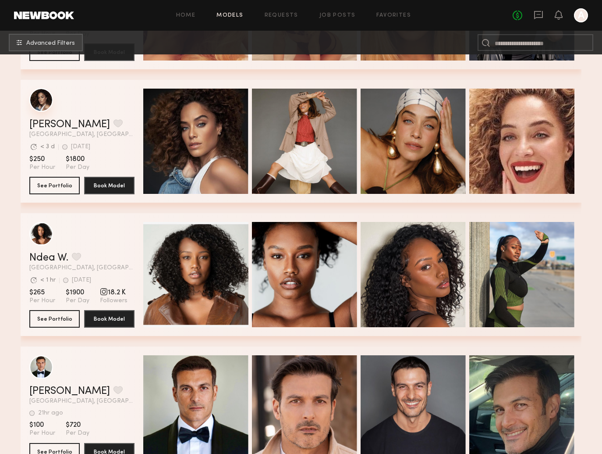
click at [46, 103] on div "grid" at bounding box center [41, 100] width 24 height 24
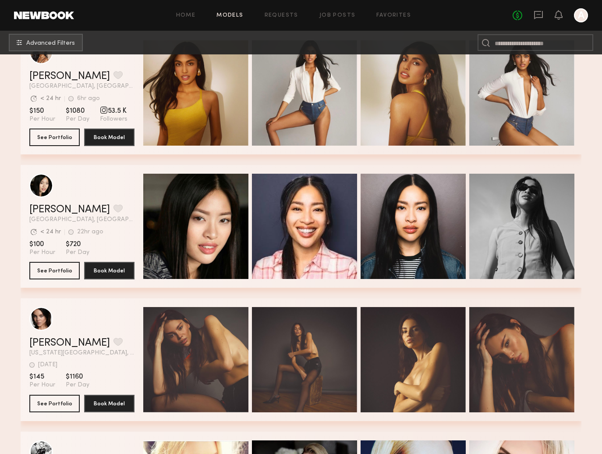
scroll to position [59021, 0]
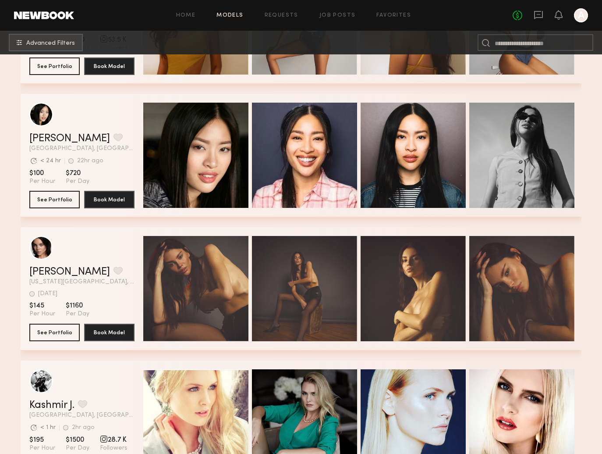
click at [197, 303] on div "Quick Preview" at bounding box center [195, 288] width 105 height 105
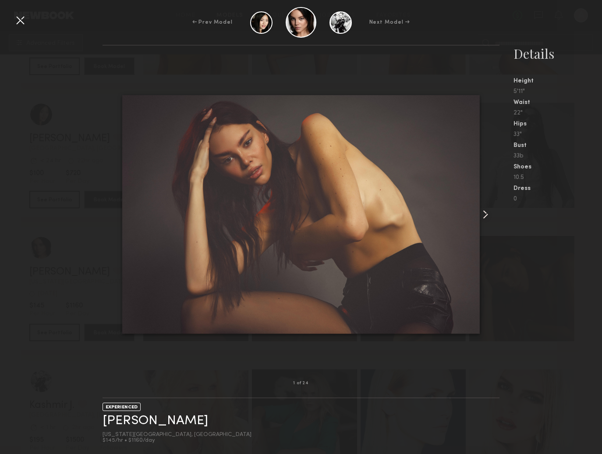
click at [487, 215] on common-icon at bounding box center [486, 214] width 14 height 14
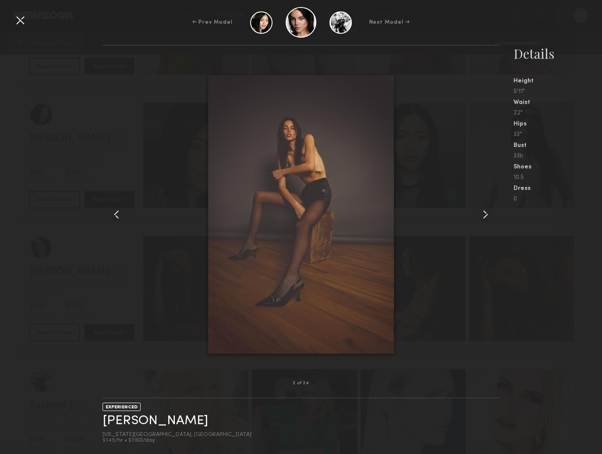
click at [487, 215] on common-icon at bounding box center [486, 214] width 14 height 14
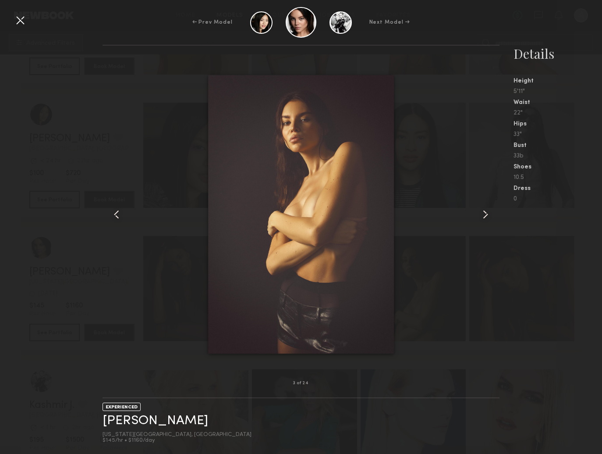
click at [487, 215] on common-icon at bounding box center [486, 214] width 14 height 14
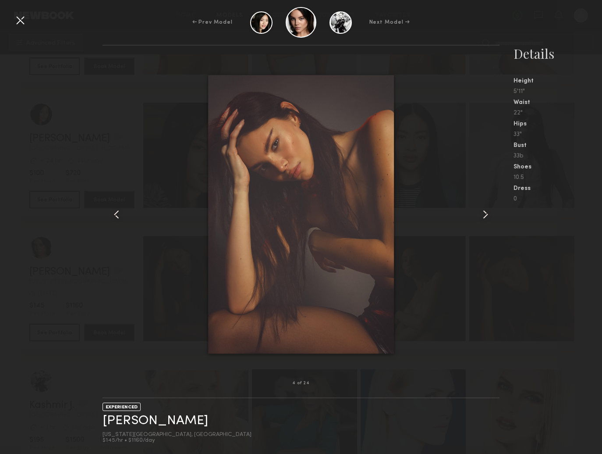
click at [23, 22] on div at bounding box center [20, 20] width 14 height 14
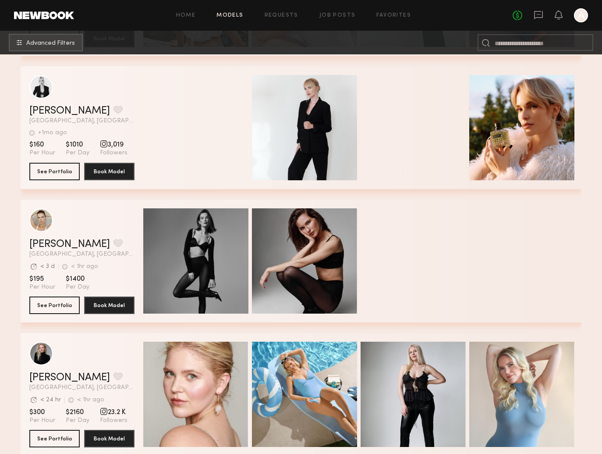
scroll to position [62272, 0]
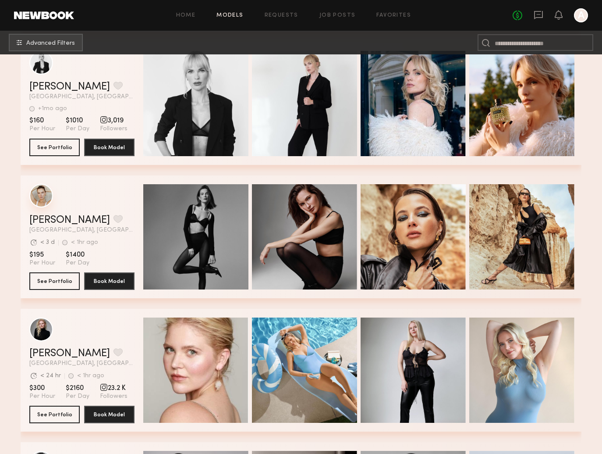
click at [39, 196] on div "grid" at bounding box center [41, 196] width 24 height 24
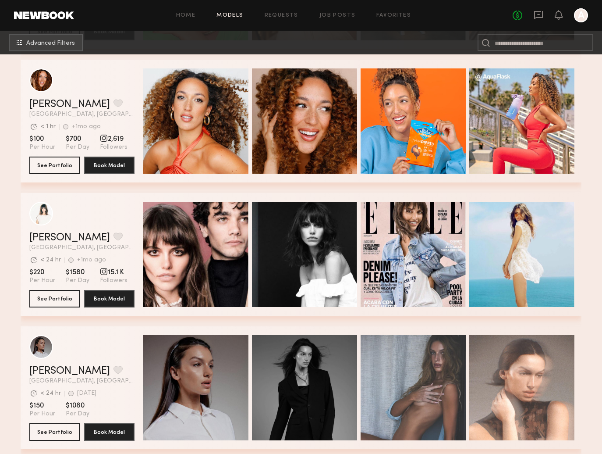
scroll to position [69454, 0]
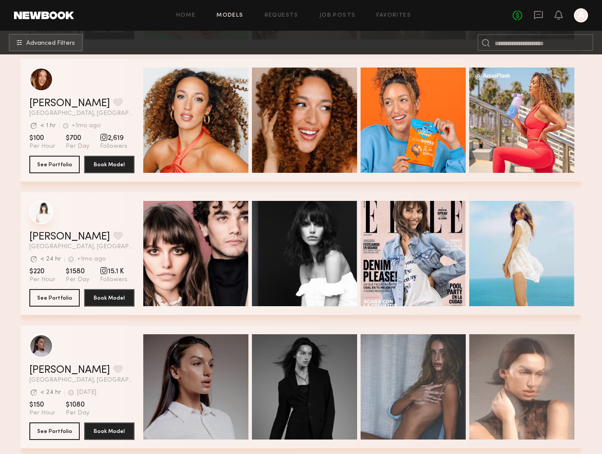
click at [45, 215] on div "grid" at bounding box center [41, 212] width 24 height 24
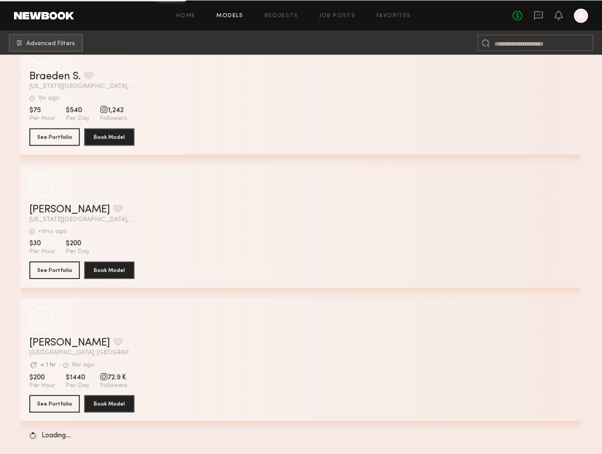
scroll to position [76546, 0]
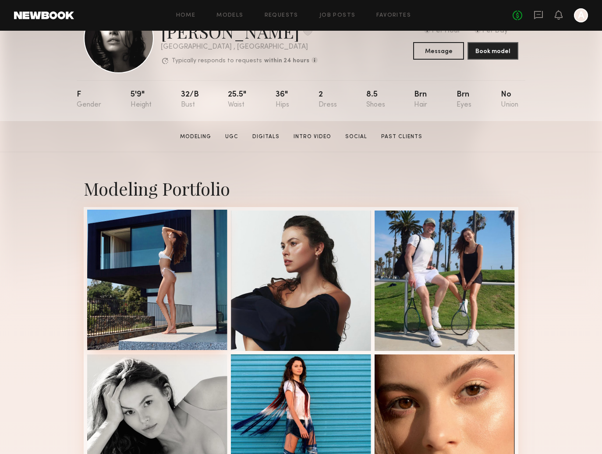
scroll to position [53, 0]
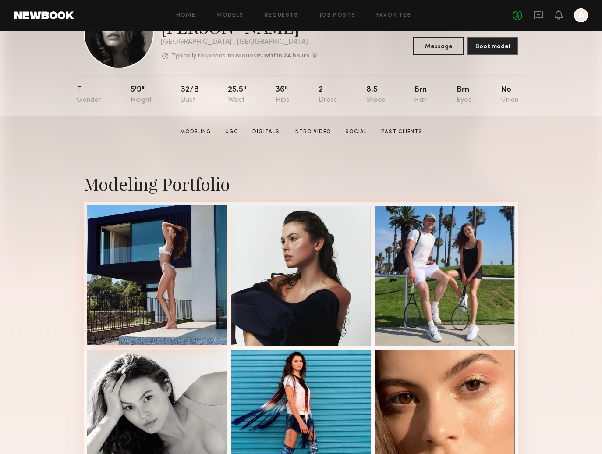
click at [175, 265] on div at bounding box center [157, 275] width 140 height 140
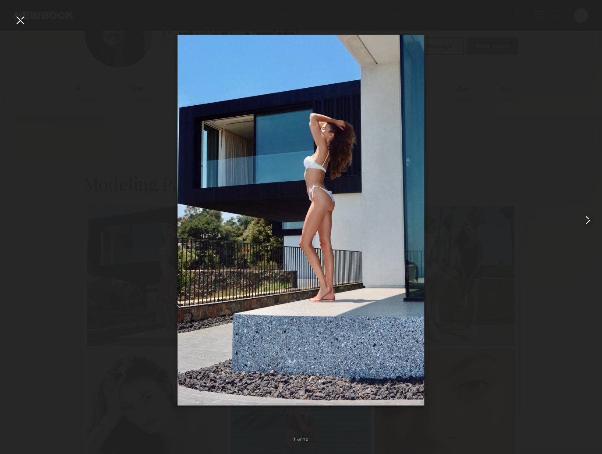
click at [587, 221] on common-icon at bounding box center [588, 220] width 14 height 14
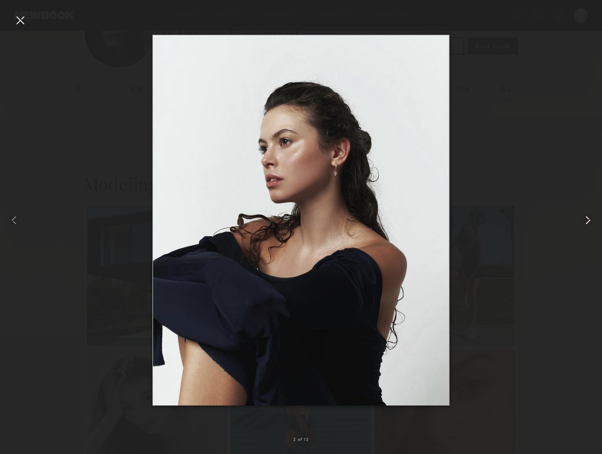
click at [587, 221] on common-icon at bounding box center [588, 220] width 14 height 14
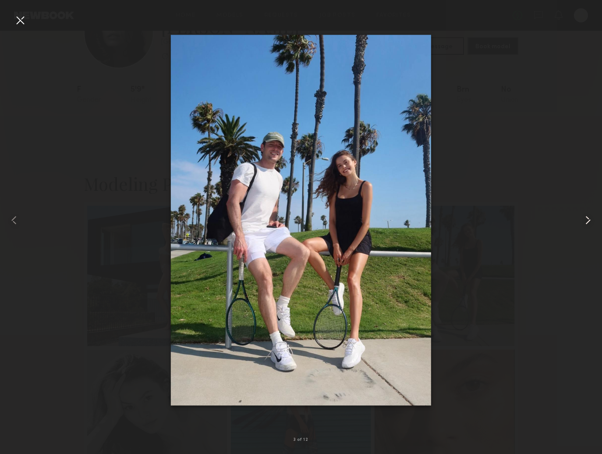
click at [587, 221] on common-icon at bounding box center [588, 220] width 14 height 14
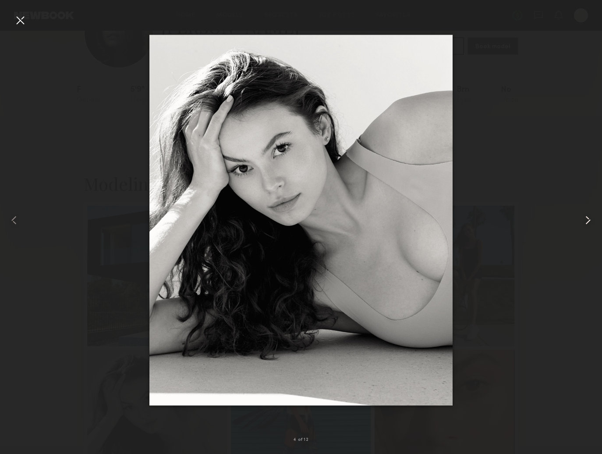
click at [587, 221] on common-icon at bounding box center [588, 220] width 14 height 14
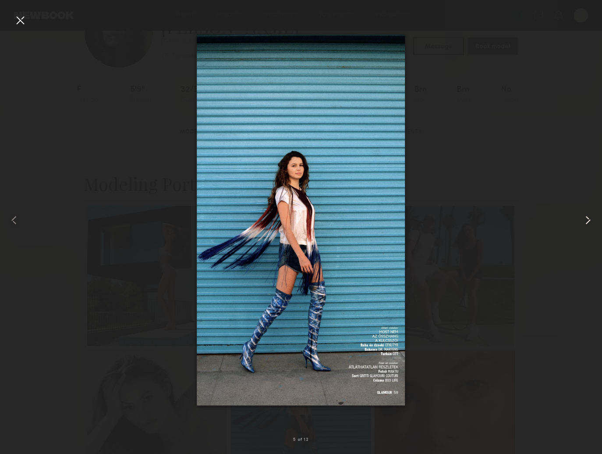
click at [587, 221] on common-icon at bounding box center [588, 220] width 14 height 14
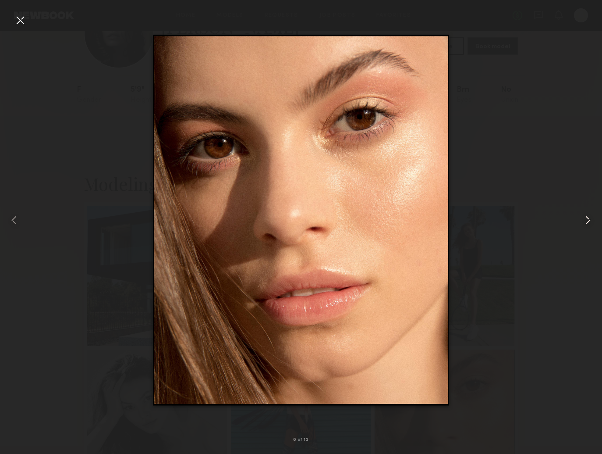
click at [587, 221] on common-icon at bounding box center [588, 220] width 14 height 14
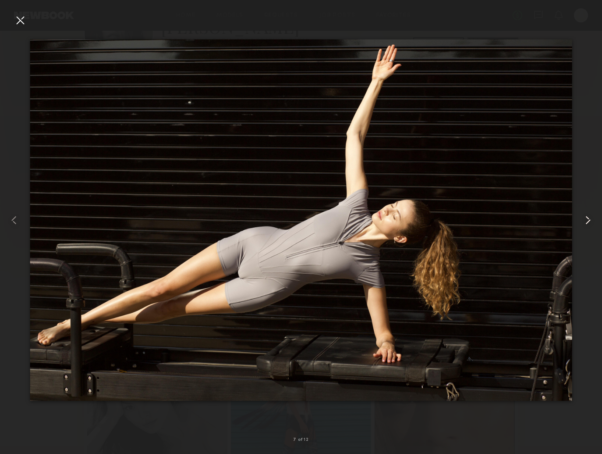
click at [587, 221] on common-icon at bounding box center [588, 220] width 14 height 14
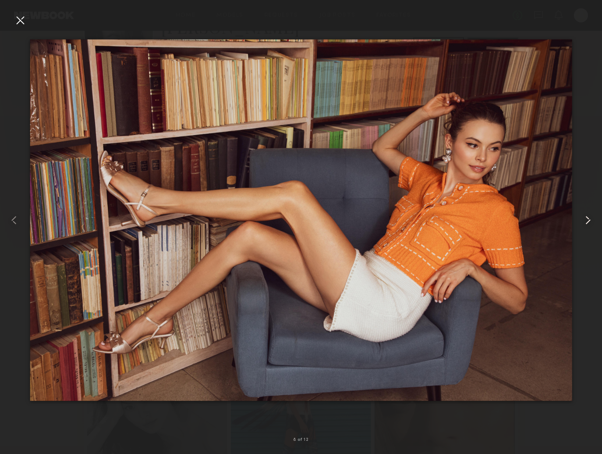
click at [587, 221] on common-icon at bounding box center [588, 220] width 14 height 14
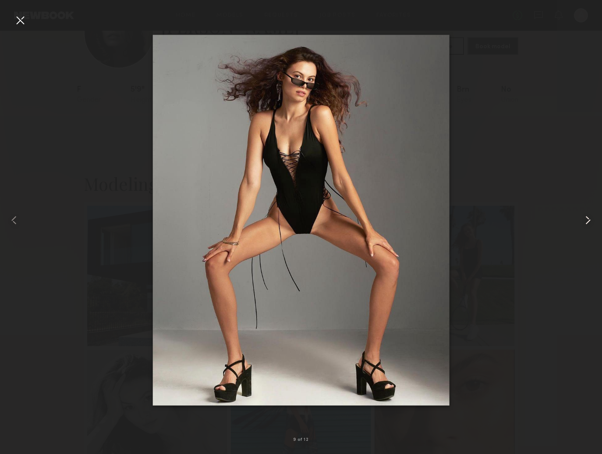
click at [587, 221] on common-icon at bounding box center [588, 220] width 14 height 14
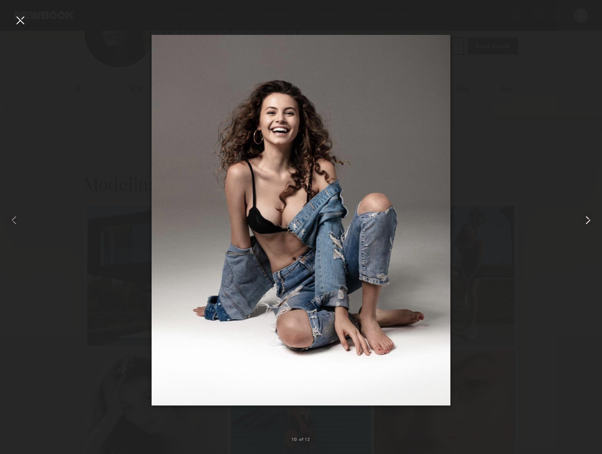
click at [587, 221] on common-icon at bounding box center [588, 220] width 14 height 14
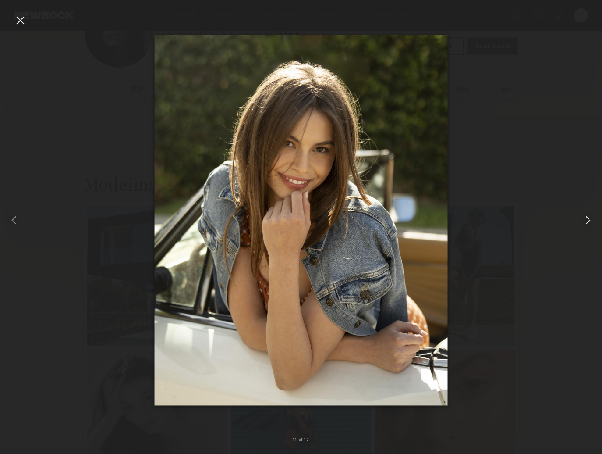
click at [587, 221] on common-icon at bounding box center [588, 220] width 14 height 14
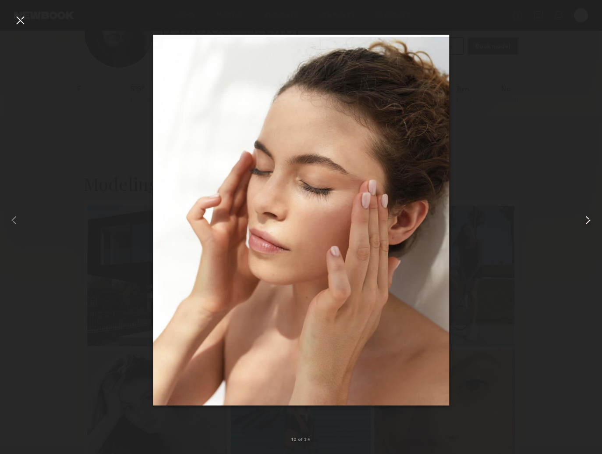
click at [587, 221] on common-icon at bounding box center [588, 220] width 14 height 14
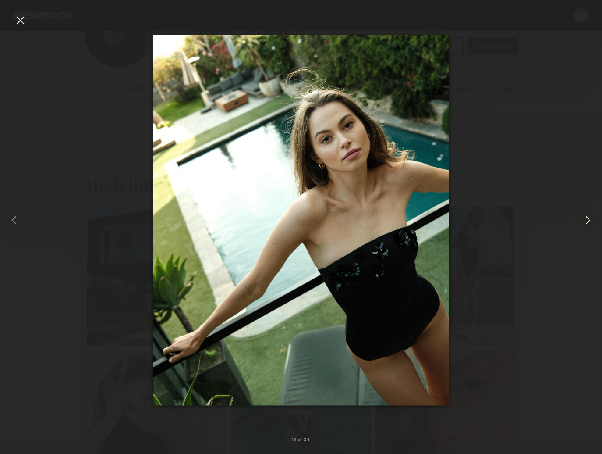
click at [587, 221] on common-icon at bounding box center [588, 220] width 14 height 14
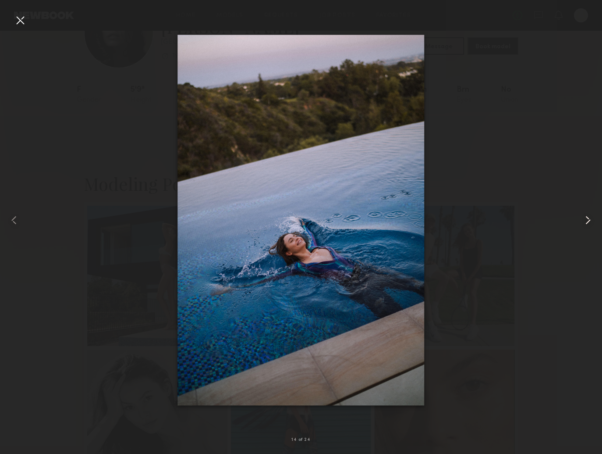
click at [587, 221] on common-icon at bounding box center [588, 220] width 14 height 14
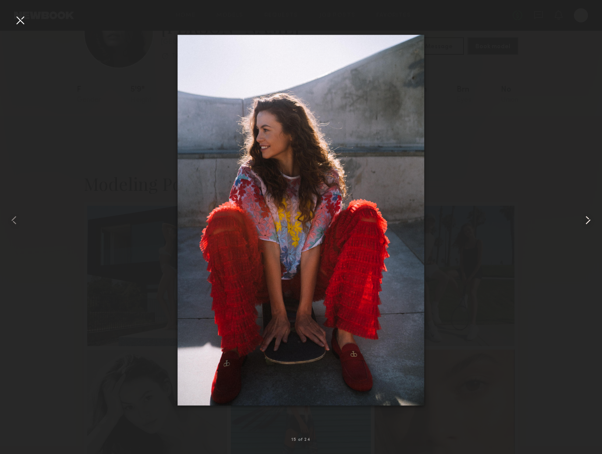
click at [587, 221] on common-icon at bounding box center [588, 220] width 14 height 14
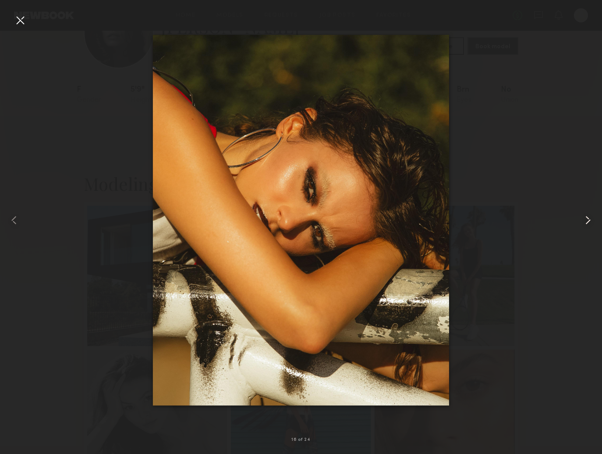
click at [587, 221] on common-icon at bounding box center [588, 220] width 14 height 14
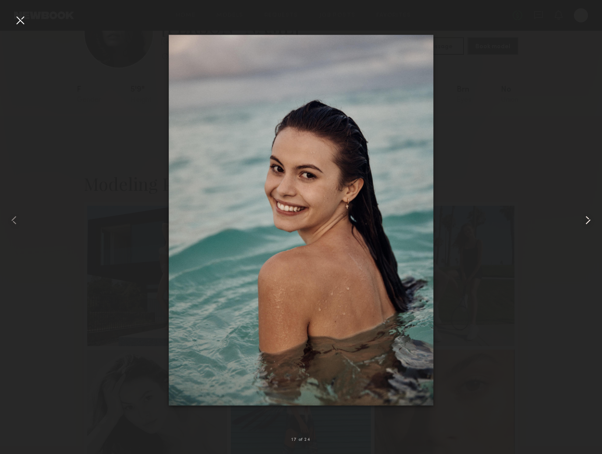
click at [587, 221] on common-icon at bounding box center [588, 220] width 14 height 14
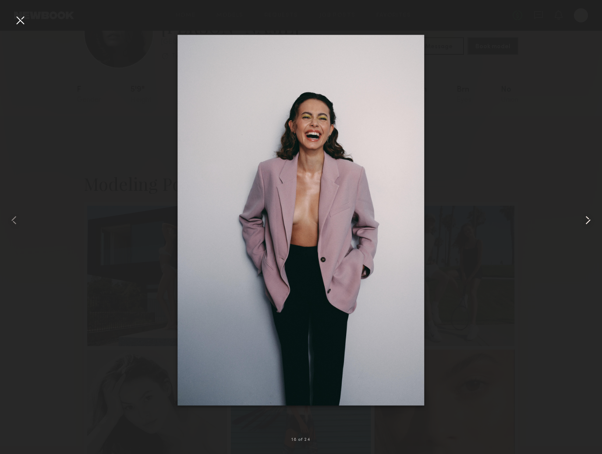
click at [587, 221] on common-icon at bounding box center [588, 220] width 14 height 14
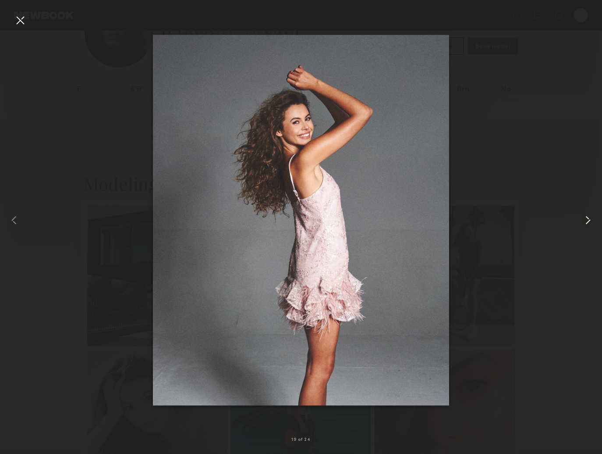
click at [587, 221] on common-icon at bounding box center [588, 220] width 14 height 14
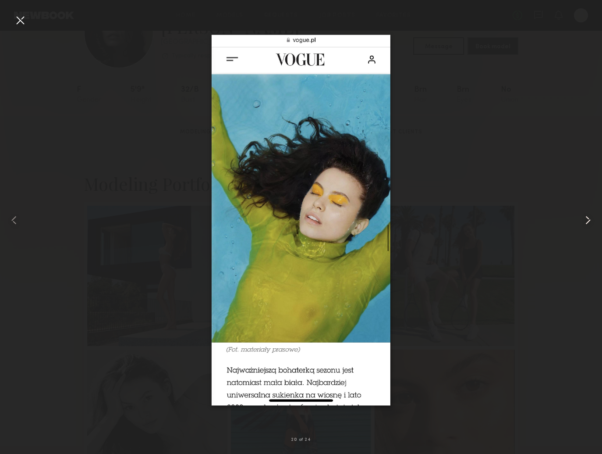
click at [587, 221] on common-icon at bounding box center [588, 220] width 14 height 14
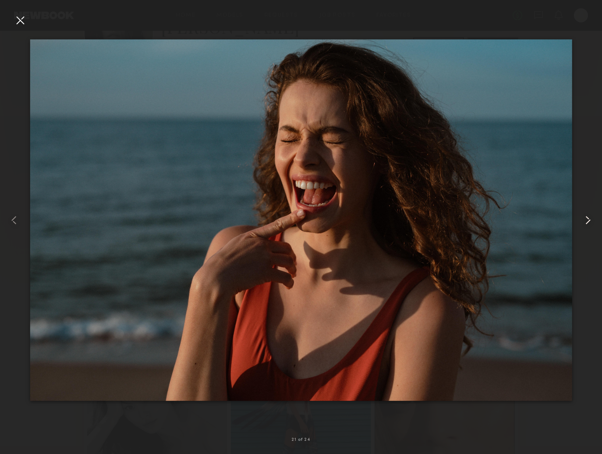
click at [587, 221] on common-icon at bounding box center [588, 220] width 14 height 14
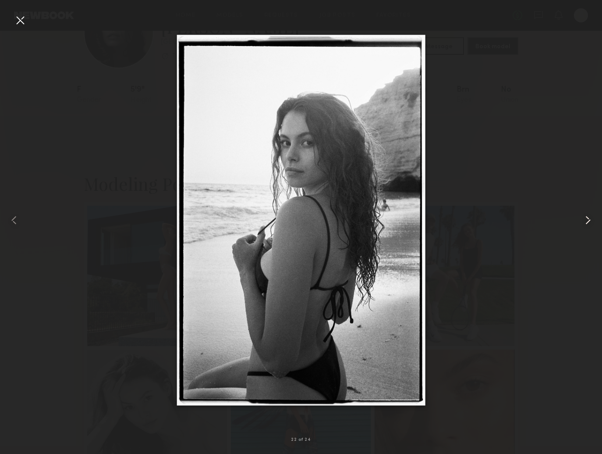
click at [587, 221] on common-icon at bounding box center [588, 220] width 14 height 14
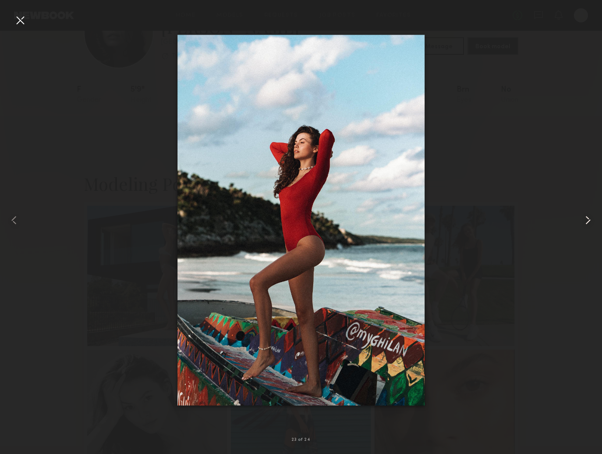
click at [587, 221] on common-icon at bounding box center [588, 220] width 14 height 14
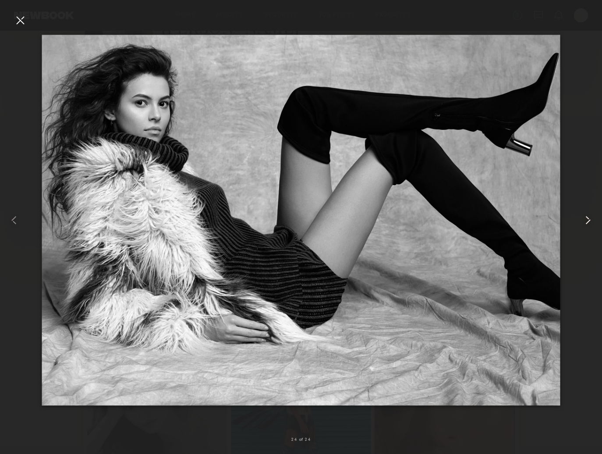
click at [587, 221] on common-icon at bounding box center [588, 220] width 14 height 14
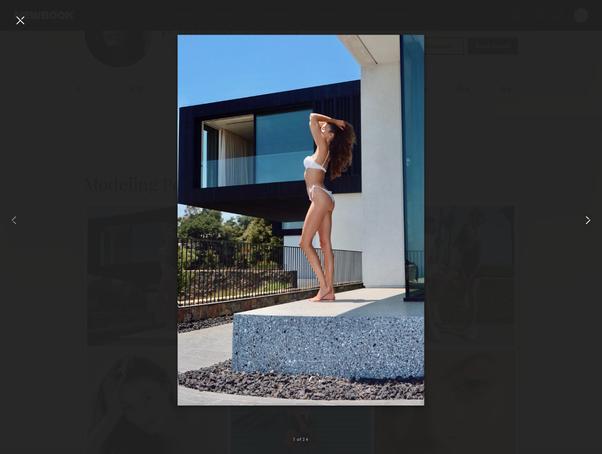
click at [587, 221] on common-icon at bounding box center [588, 220] width 14 height 14
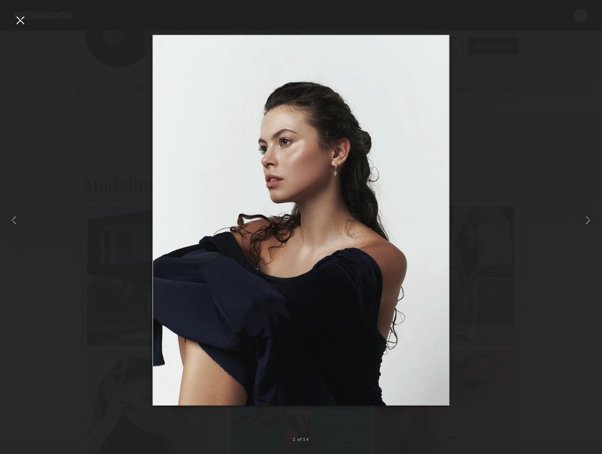
click at [20, 23] on div at bounding box center [20, 20] width 14 height 14
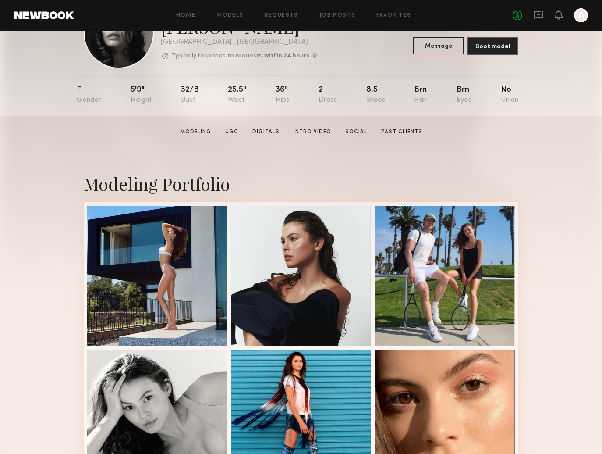
click at [436, 47] on button "Message" at bounding box center [438, 46] width 51 height 18
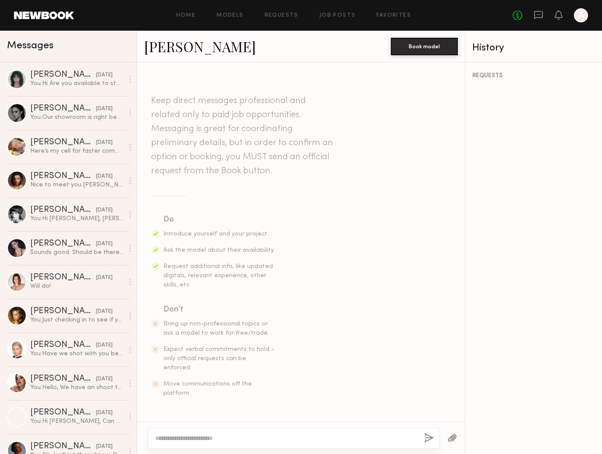
click at [261, 438] on textarea at bounding box center [286, 438] width 262 height 9
type textarea "**********"
click at [429, 439] on button "button" at bounding box center [429, 438] width 10 height 11
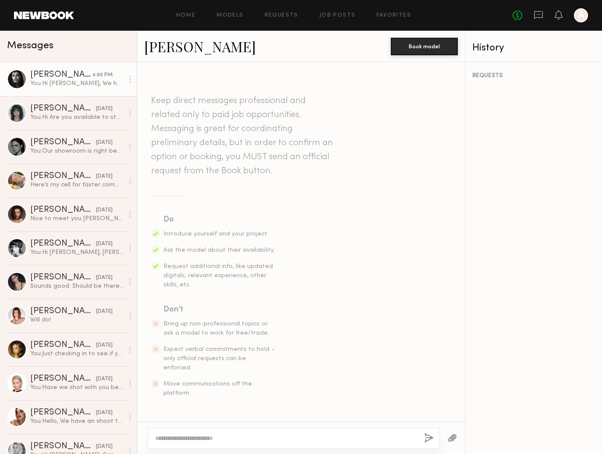
scroll to position [107, 0]
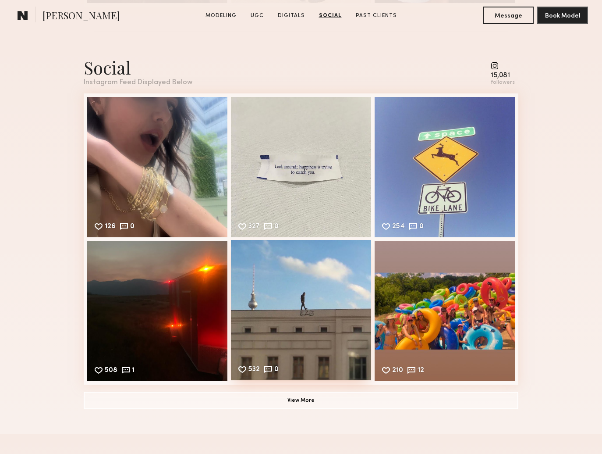
scroll to position [1892, 0]
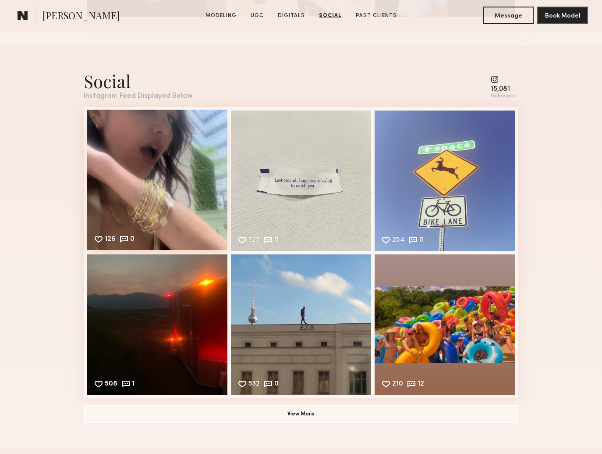
click at [175, 200] on div "126 0 Likes & comments displayed to show model’s engagement" at bounding box center [157, 180] width 140 height 140
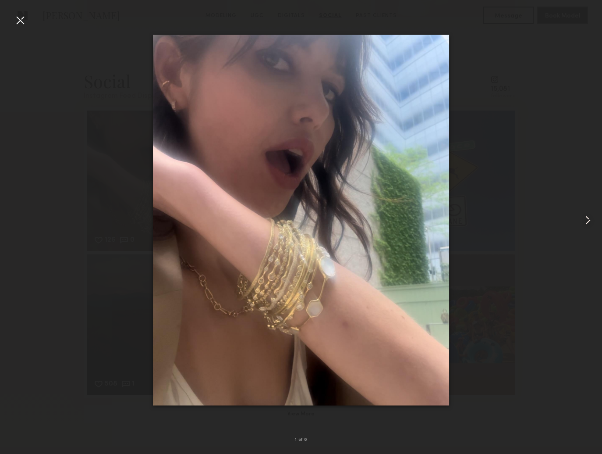
click at [590, 217] on common-icon at bounding box center [588, 220] width 14 height 14
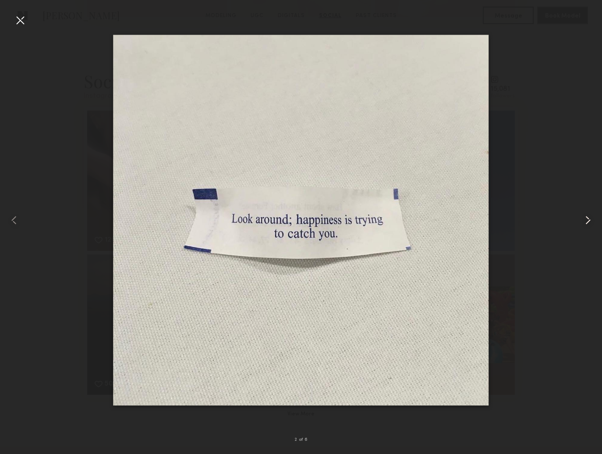
click at [585, 219] on common-icon at bounding box center [588, 220] width 14 height 14
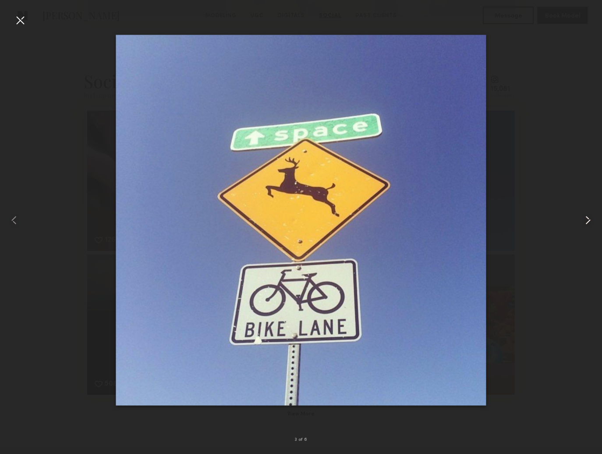
click at [585, 219] on common-icon at bounding box center [588, 220] width 14 height 14
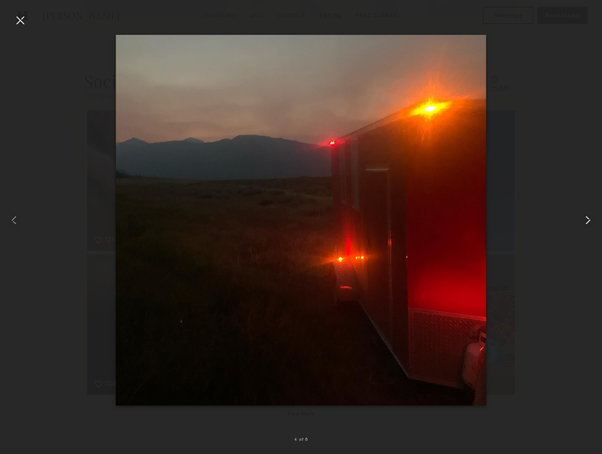
click at [585, 219] on common-icon at bounding box center [588, 220] width 14 height 14
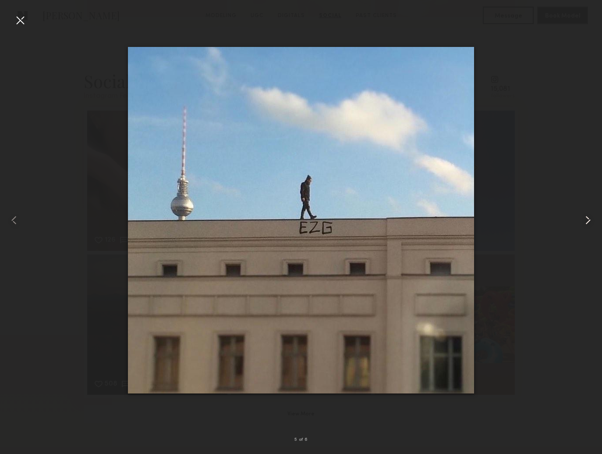
click at [585, 219] on common-icon at bounding box center [588, 220] width 14 height 14
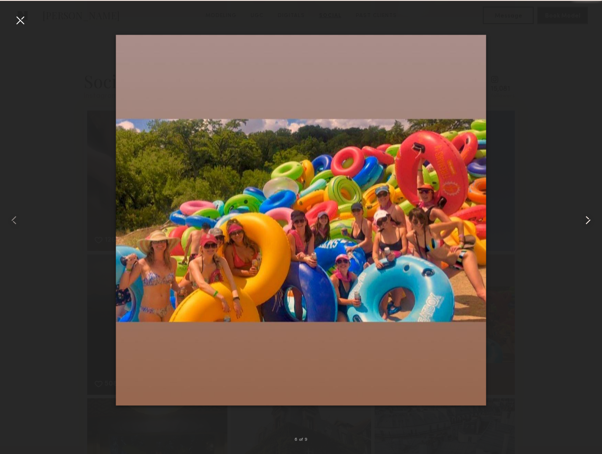
click at [585, 219] on common-icon at bounding box center [588, 220] width 14 height 14
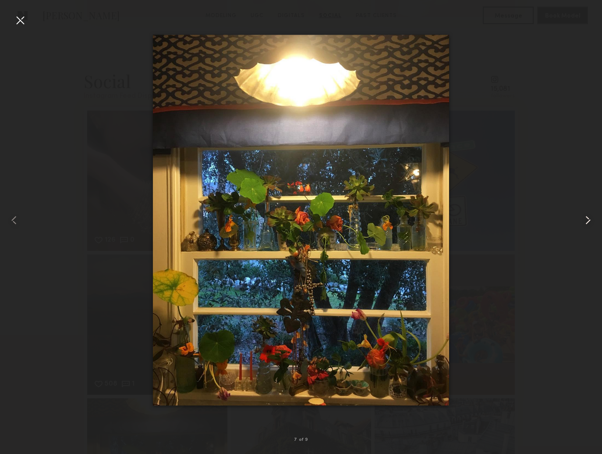
click at [585, 219] on common-icon at bounding box center [588, 220] width 14 height 14
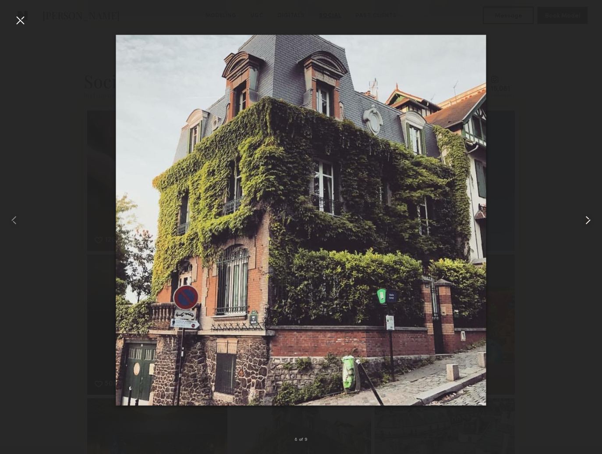
click at [585, 219] on common-icon at bounding box center [588, 220] width 14 height 14
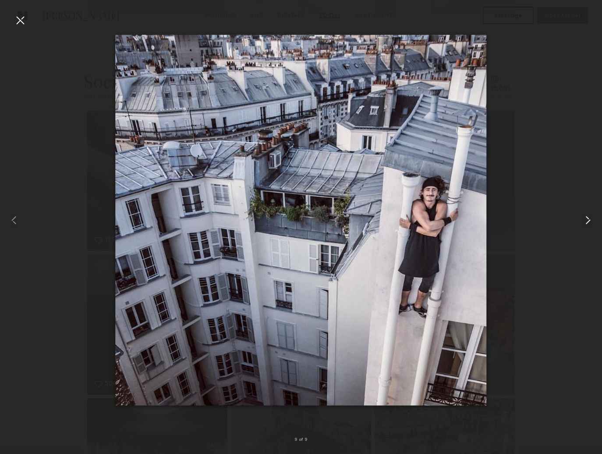
click at [585, 219] on common-icon at bounding box center [588, 220] width 14 height 14
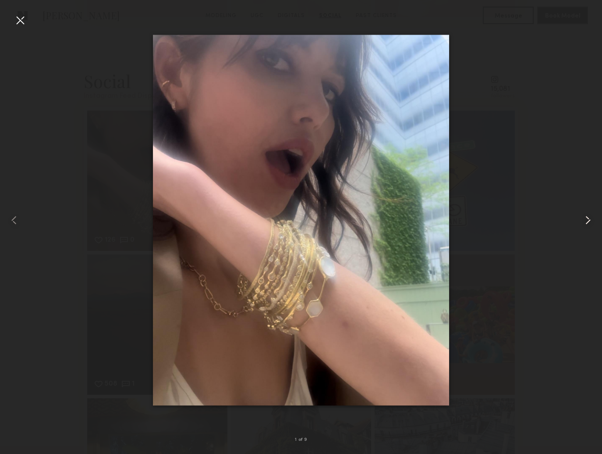
click at [585, 219] on common-icon at bounding box center [588, 220] width 14 height 14
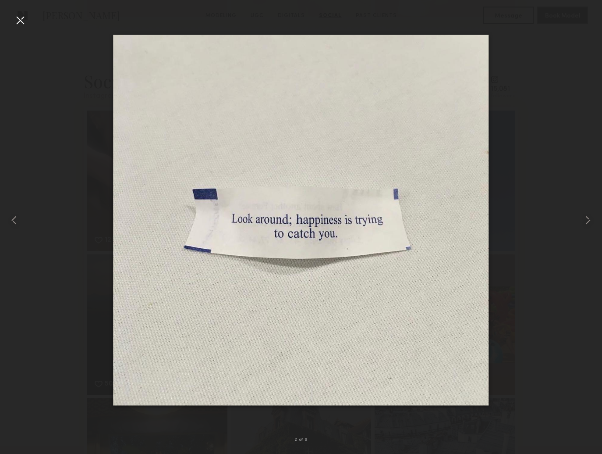
click at [16, 19] on div at bounding box center [20, 20] width 14 height 14
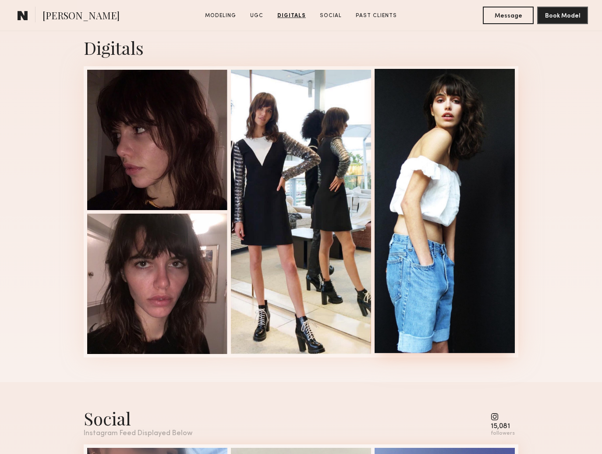
scroll to position [1556, 0]
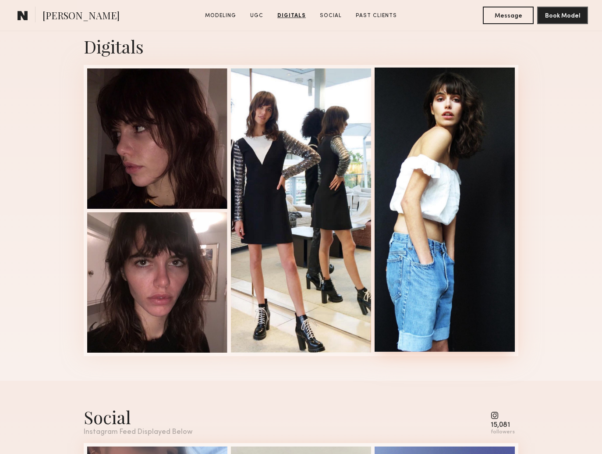
click at [423, 231] on div at bounding box center [445, 210] width 140 height 284
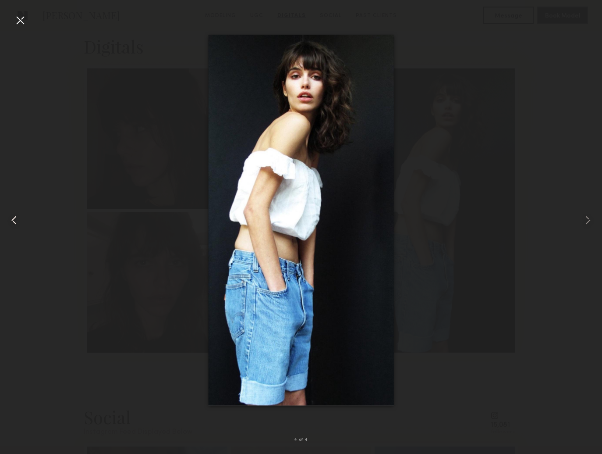
click at [7, 220] on div at bounding box center [12, 220] width 24 height 412
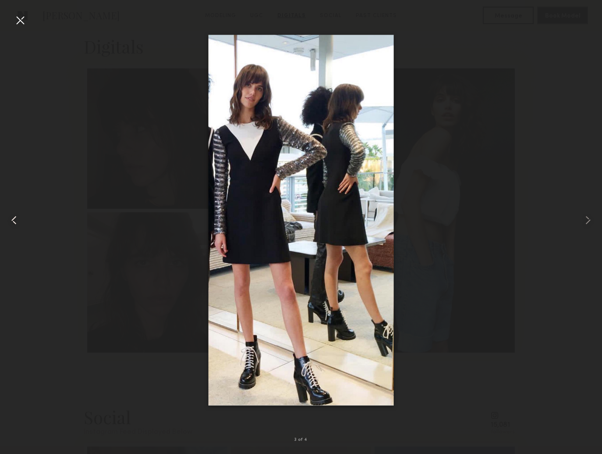
click at [12, 220] on common-icon at bounding box center [14, 220] width 14 height 14
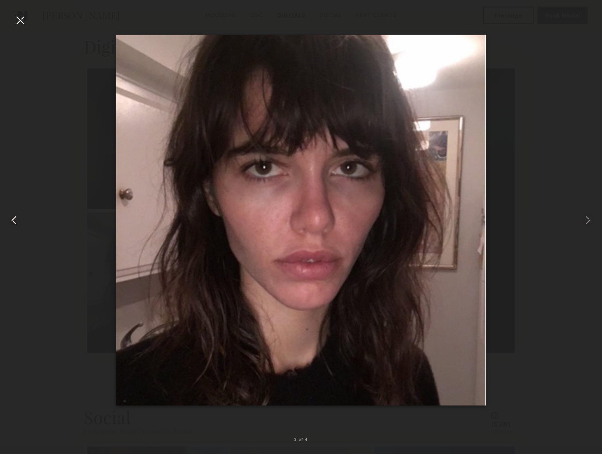
click at [12, 220] on common-icon at bounding box center [14, 220] width 14 height 14
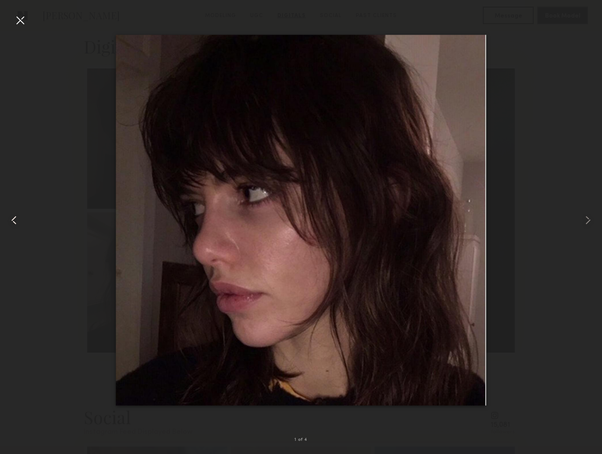
click at [12, 220] on common-icon at bounding box center [14, 220] width 14 height 14
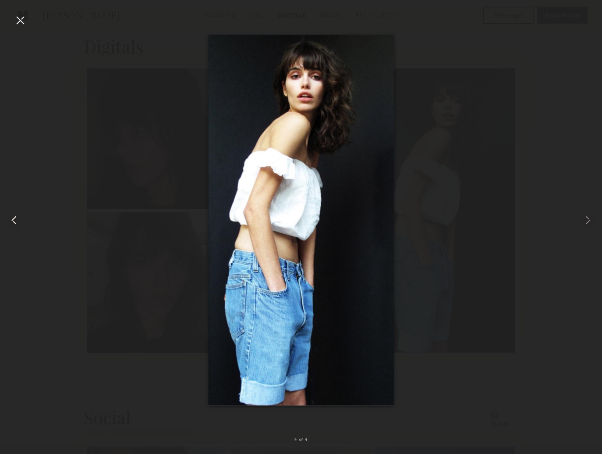
click at [12, 220] on common-icon at bounding box center [14, 220] width 14 height 14
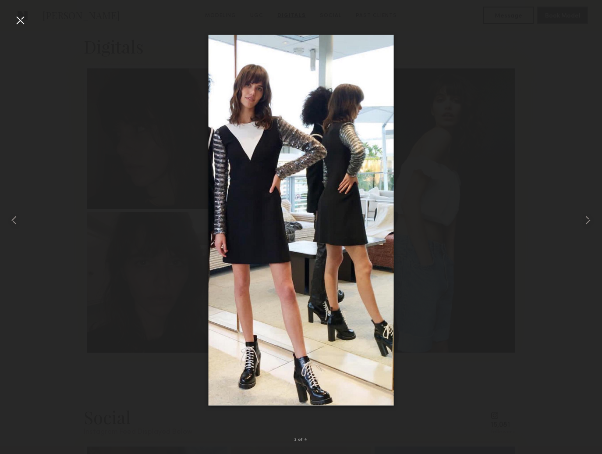
click at [21, 21] on div at bounding box center [20, 20] width 14 height 14
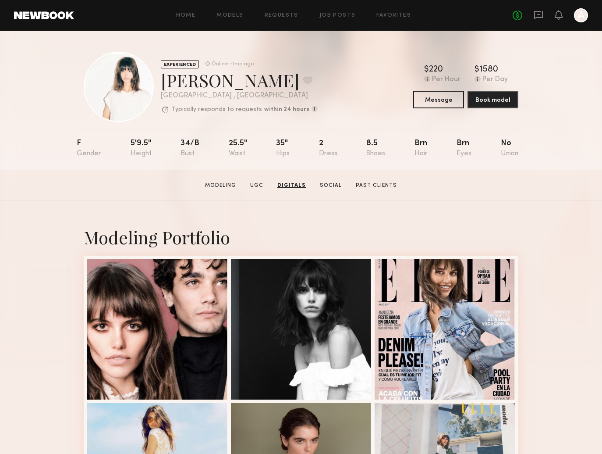
scroll to position [0, 0]
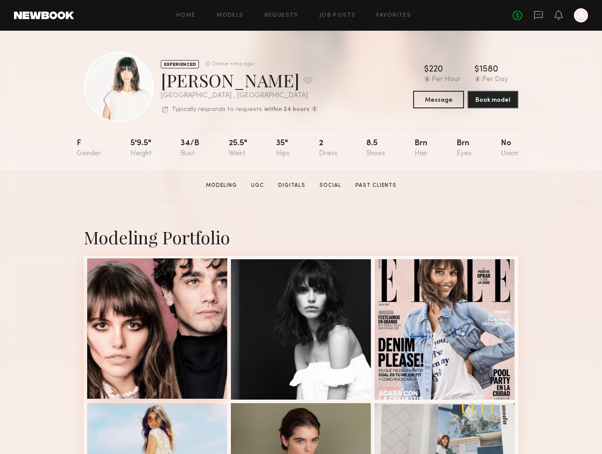
click at [152, 313] on div at bounding box center [157, 328] width 140 height 140
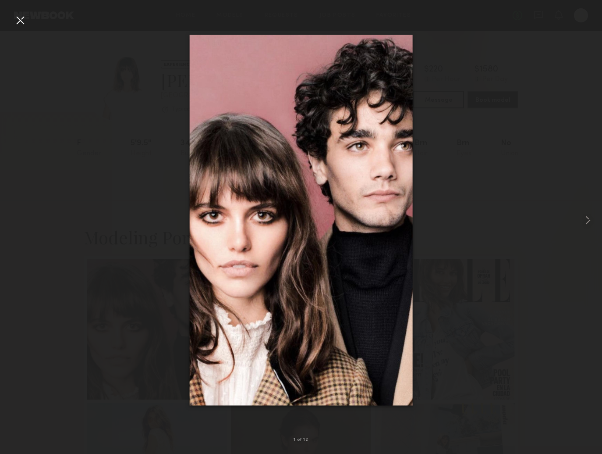
scroll to position [0, 0]
click at [580, 225] on div at bounding box center [590, 220] width 24 height 412
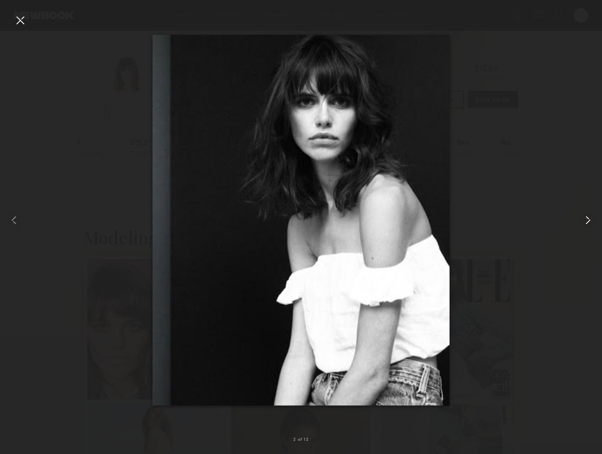
scroll to position [0, 0]
click at [580, 225] on div at bounding box center [590, 220] width 24 height 412
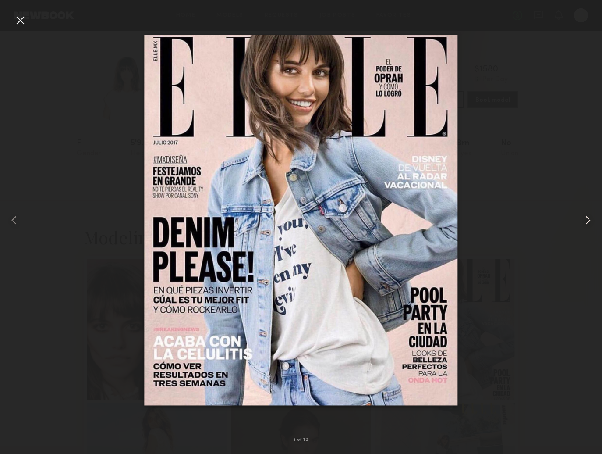
scroll to position [0, 0]
click at [580, 225] on div at bounding box center [590, 220] width 24 height 412
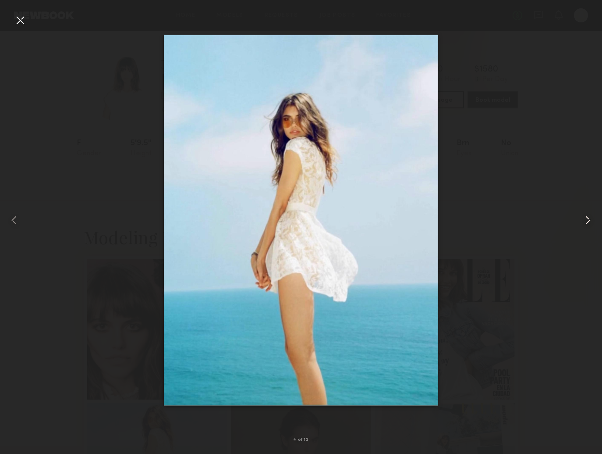
click at [580, 225] on div at bounding box center [590, 220] width 24 height 412
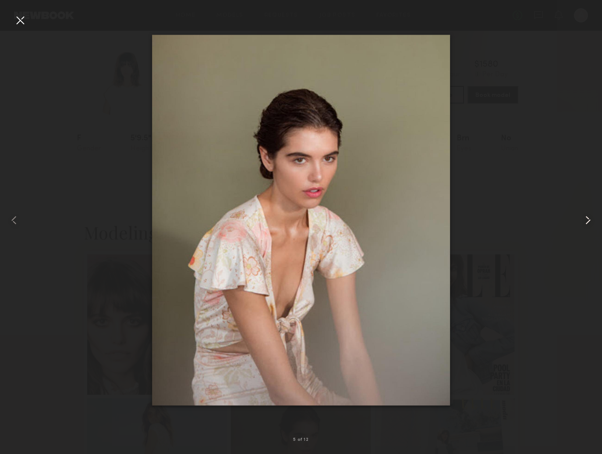
click at [580, 225] on div at bounding box center [590, 220] width 24 height 412
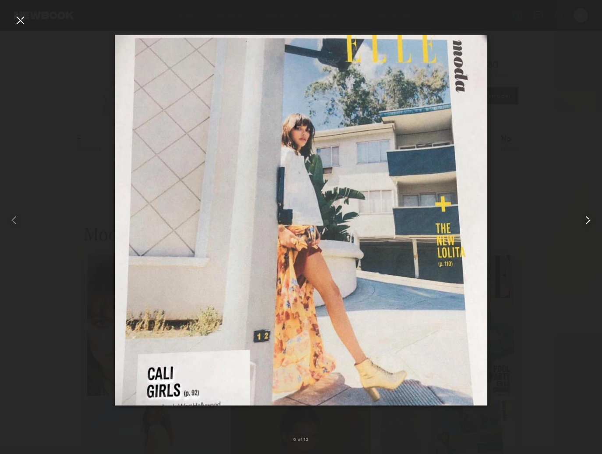
scroll to position [5, 0]
click at [580, 225] on div at bounding box center [590, 220] width 24 height 412
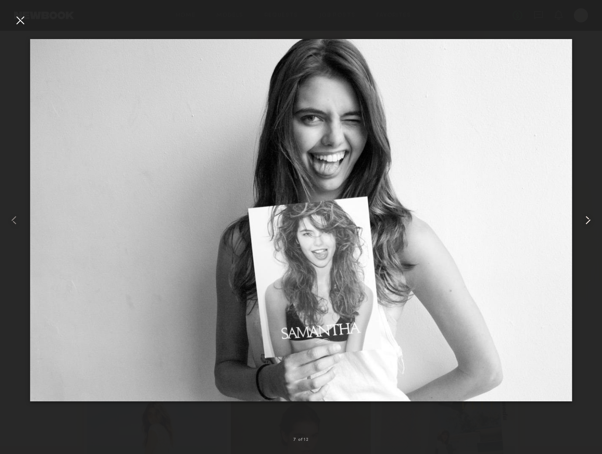
scroll to position [6, 0]
click at [580, 225] on div at bounding box center [590, 220] width 24 height 412
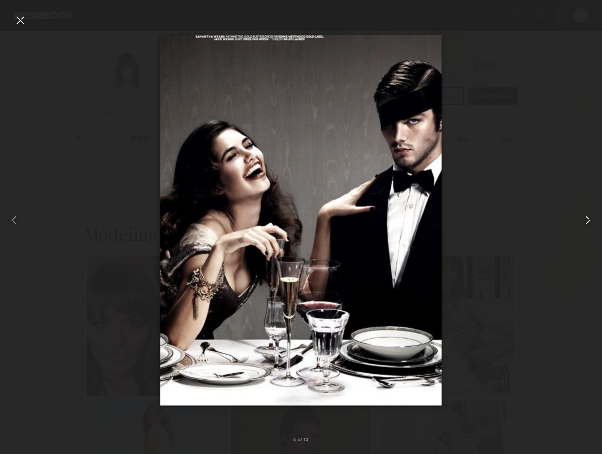
scroll to position [4, 0]
click at [580, 225] on div at bounding box center [590, 220] width 24 height 412
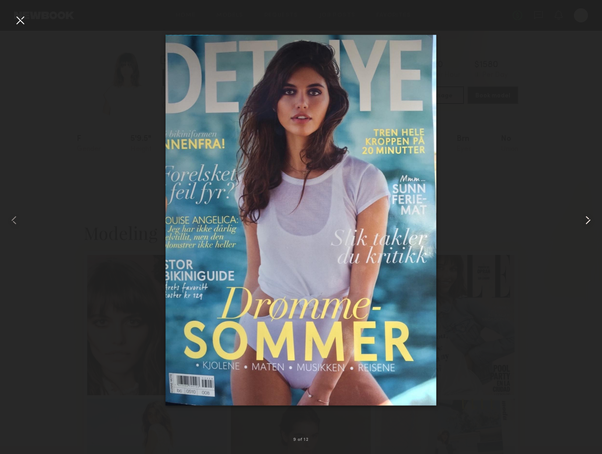
click at [580, 225] on div at bounding box center [590, 220] width 24 height 412
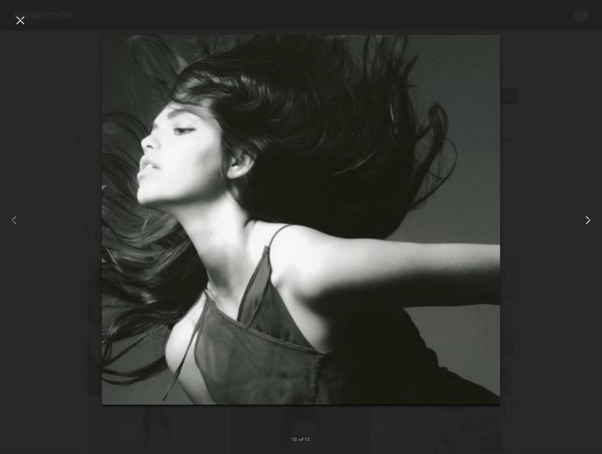
click at [580, 225] on div at bounding box center [590, 220] width 24 height 412
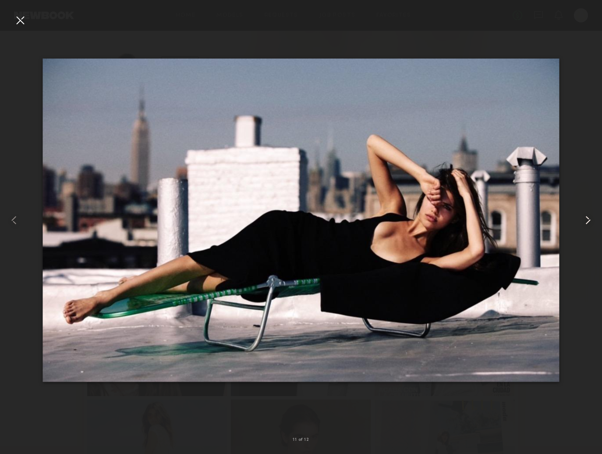
scroll to position [1, 0]
click at [580, 225] on div at bounding box center [590, 220] width 24 height 412
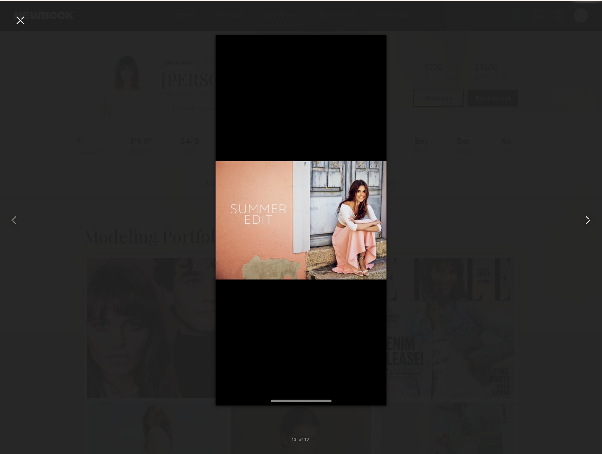
scroll to position [0, 0]
click at [580, 225] on div at bounding box center [590, 220] width 24 height 412
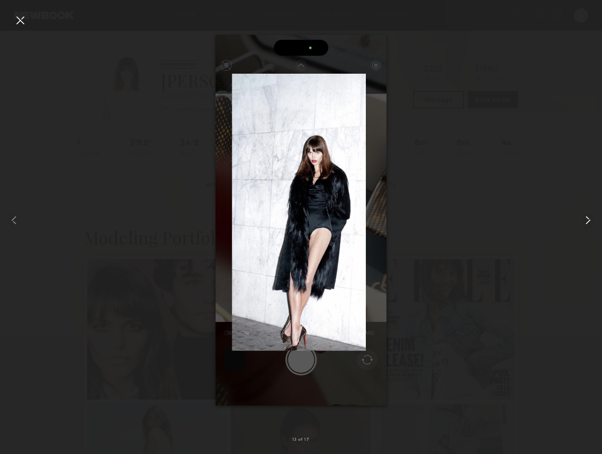
click at [580, 225] on div at bounding box center [590, 220] width 24 height 412
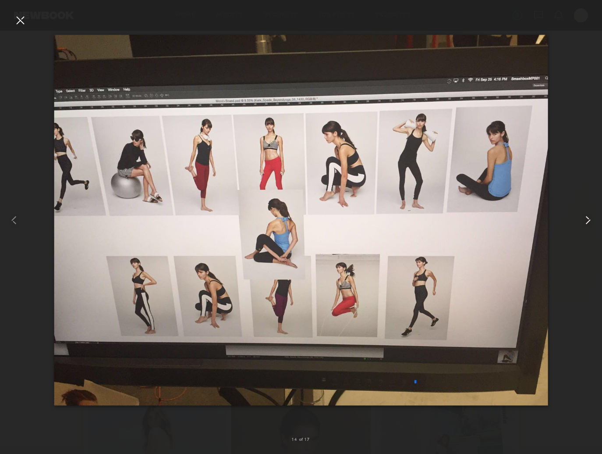
scroll to position [0, 0]
click at [580, 225] on div at bounding box center [590, 220] width 24 height 412
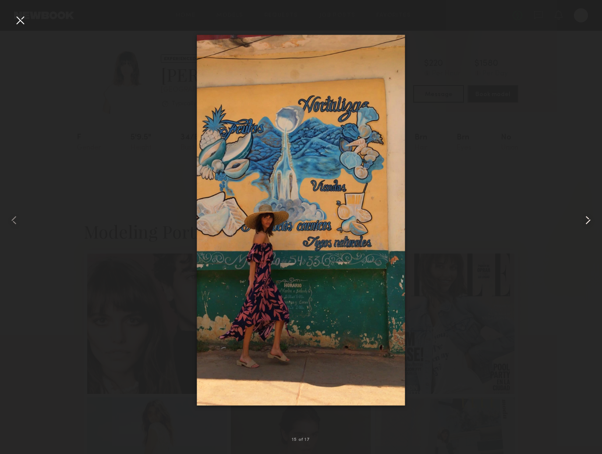
scroll to position [7, 0]
click at [585, 222] on common-icon at bounding box center [588, 220] width 14 height 14
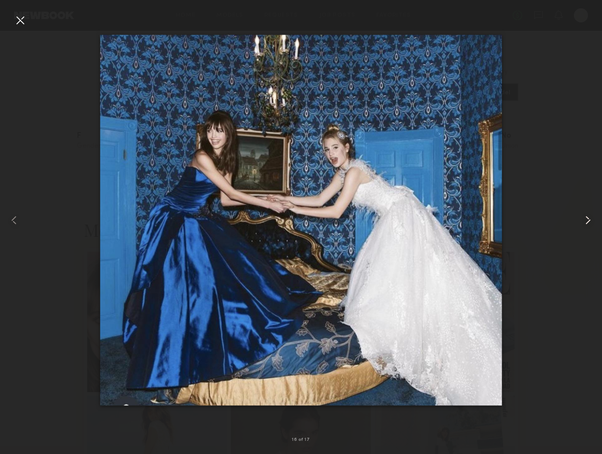
click at [585, 222] on common-icon at bounding box center [588, 220] width 14 height 14
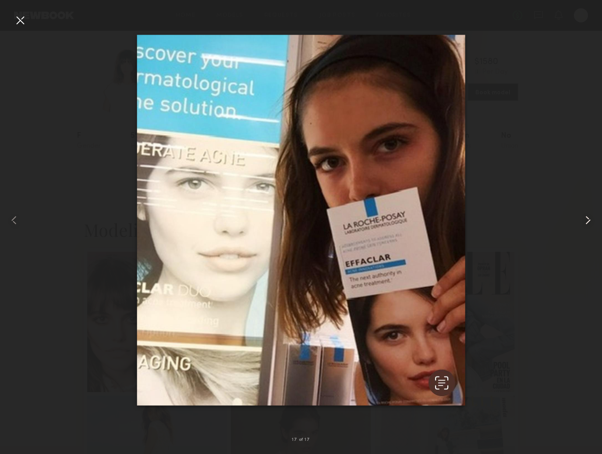
click at [588, 222] on common-icon at bounding box center [588, 220] width 14 height 14
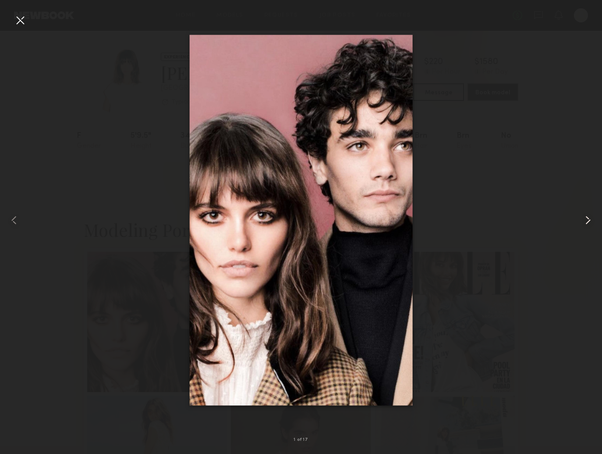
click at [586, 219] on common-icon at bounding box center [588, 220] width 14 height 14
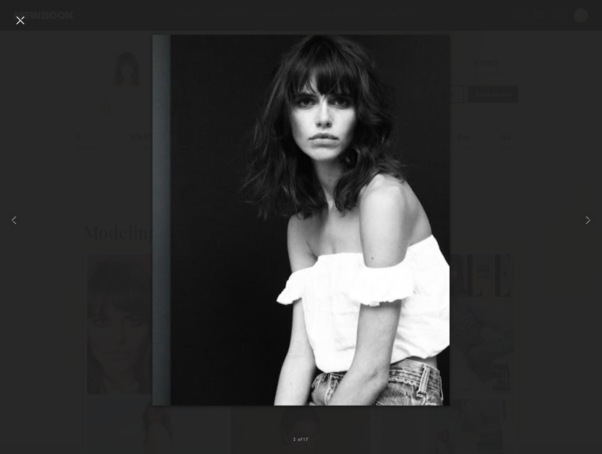
drag, startPoint x: 22, startPoint y: 20, endPoint x: 48, endPoint y: 46, distance: 37.2
click at [22, 20] on div at bounding box center [20, 20] width 14 height 14
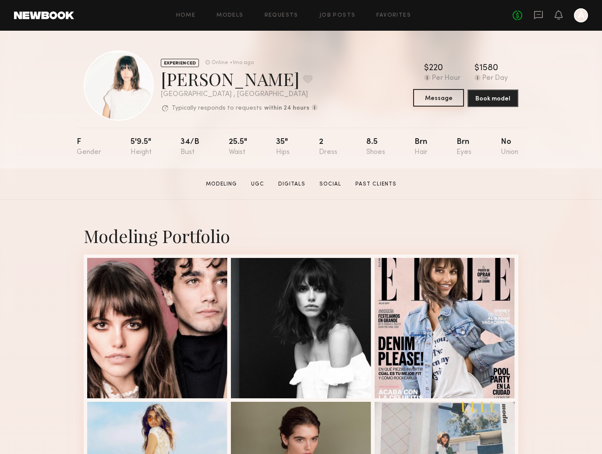
scroll to position [0, 0]
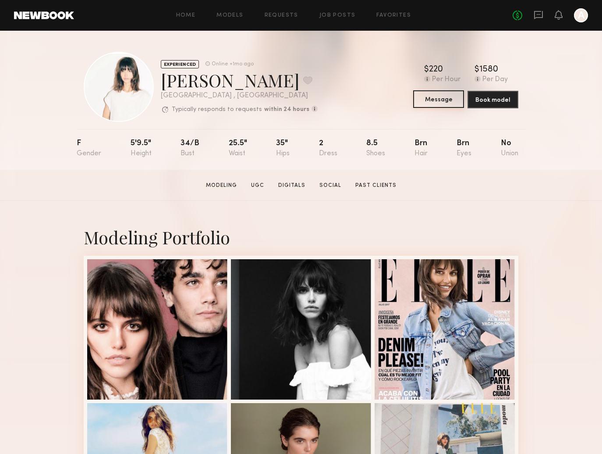
click at [442, 98] on button "Message" at bounding box center [438, 99] width 51 height 18
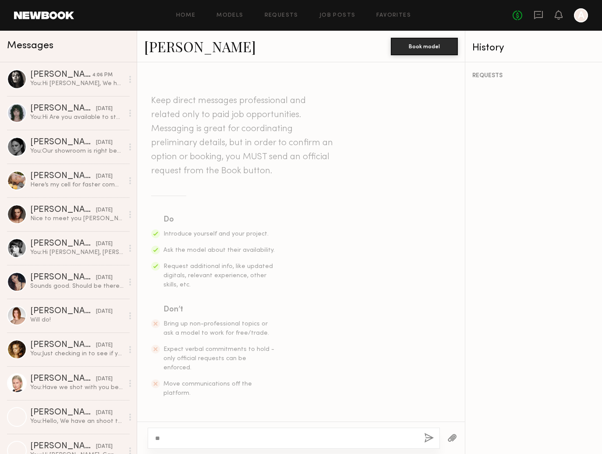
type textarea "*"
type textarea "**********"
click at [428, 434] on button "button" at bounding box center [429, 438] width 10 height 11
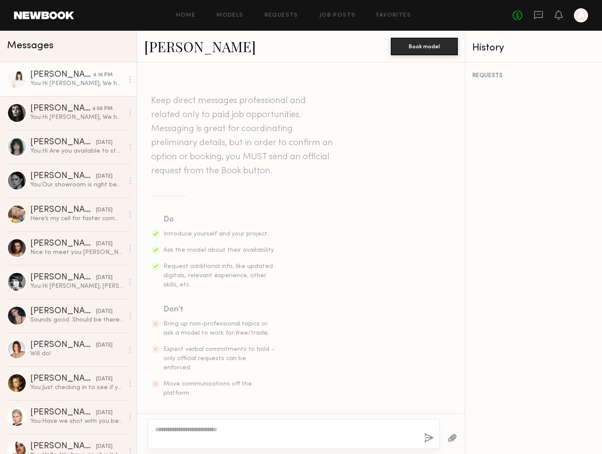
scroll to position [107, 0]
